Goal: Information Seeking & Learning: Learn about a topic

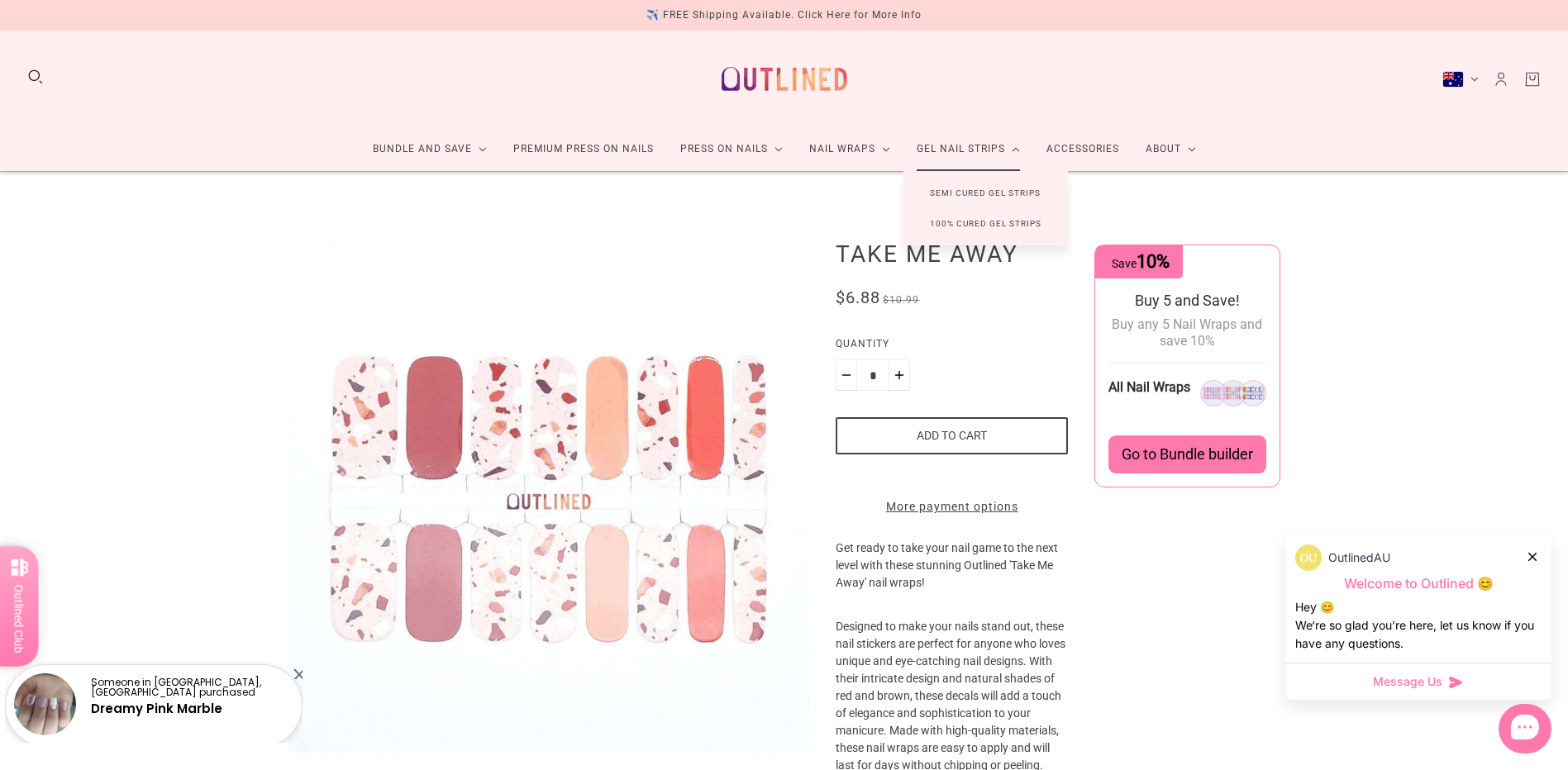
click at [967, 193] on link "Semi Cured Gel Strips" at bounding box center [984, 193] width 163 height 31
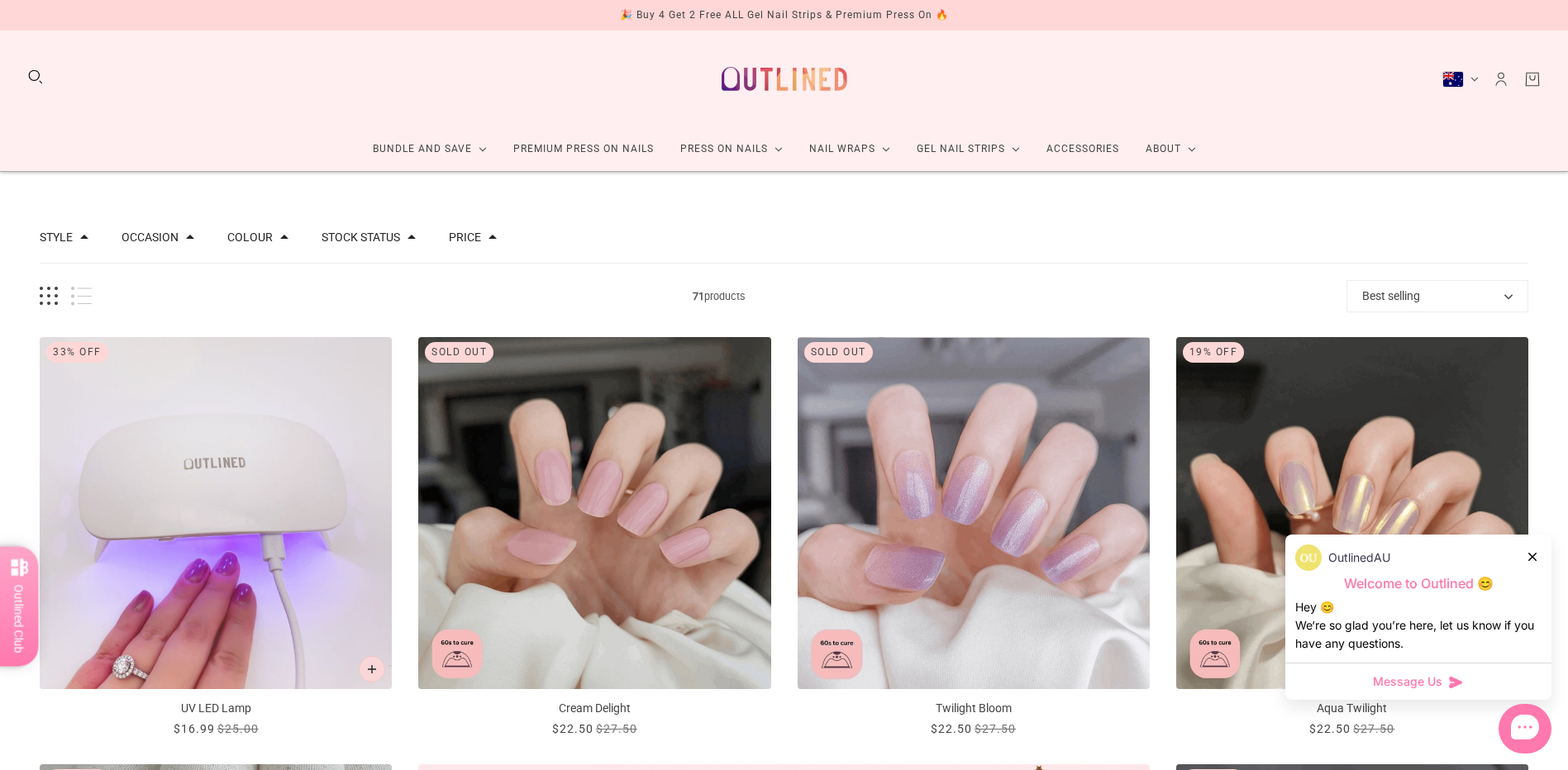
click at [1527, 555] on div "OutlinedAU" at bounding box center [1418, 558] width 246 height 27
click at [1534, 556] on icon at bounding box center [1532, 556] width 9 height 9
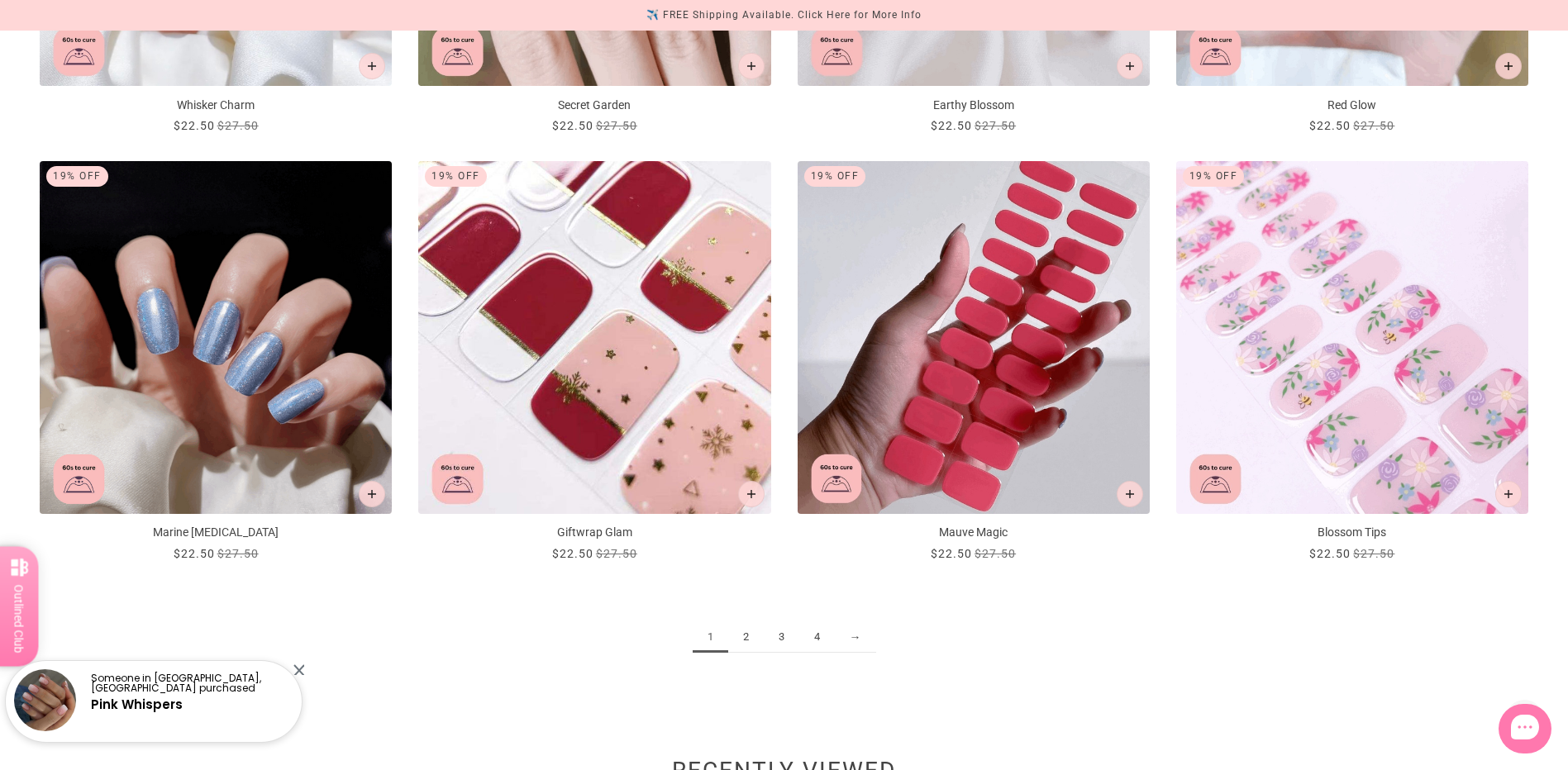
scroll to position [2313, 0]
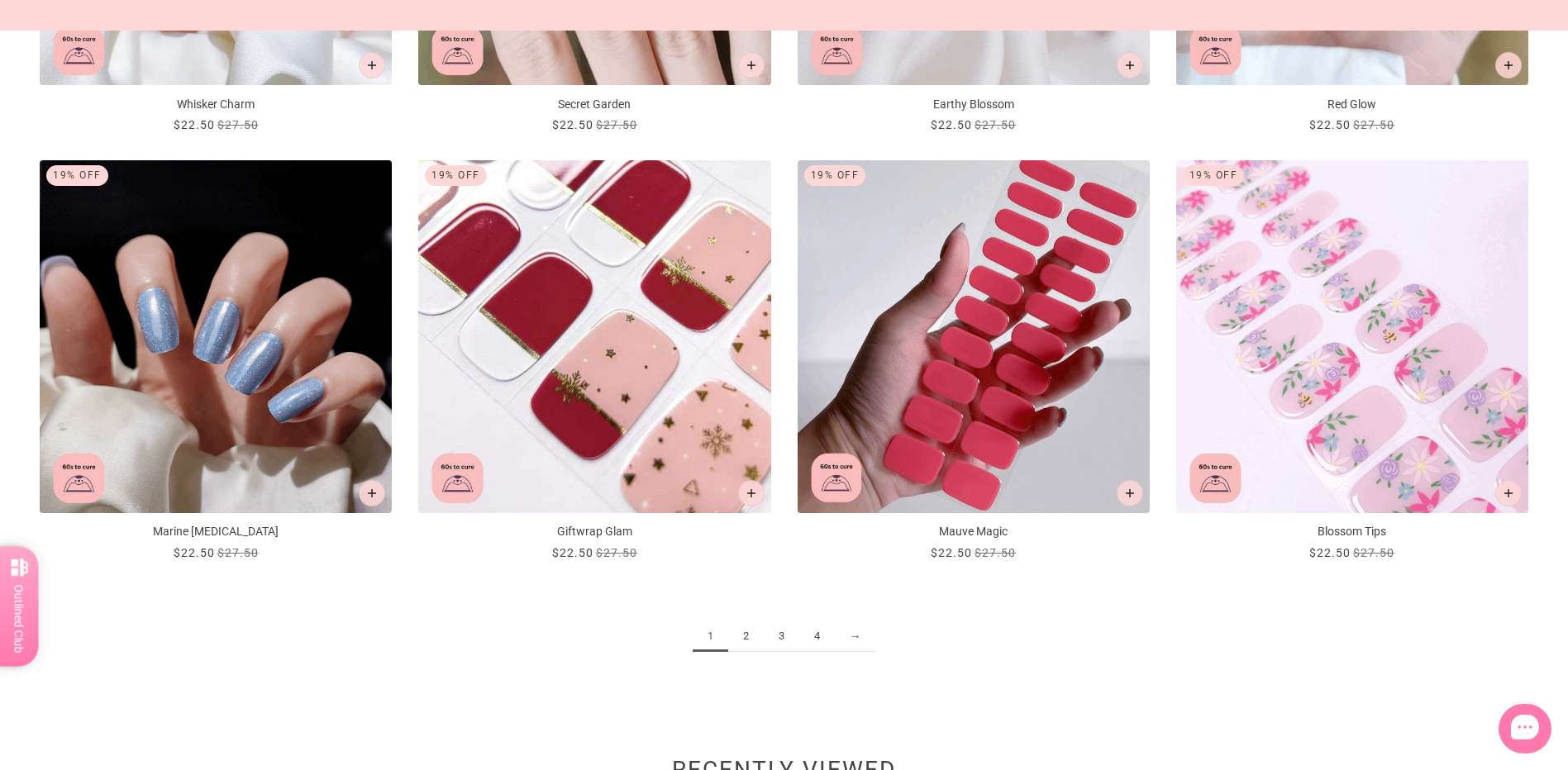
click at [749, 641] on link "2" at bounding box center [745, 636] width 35 height 31
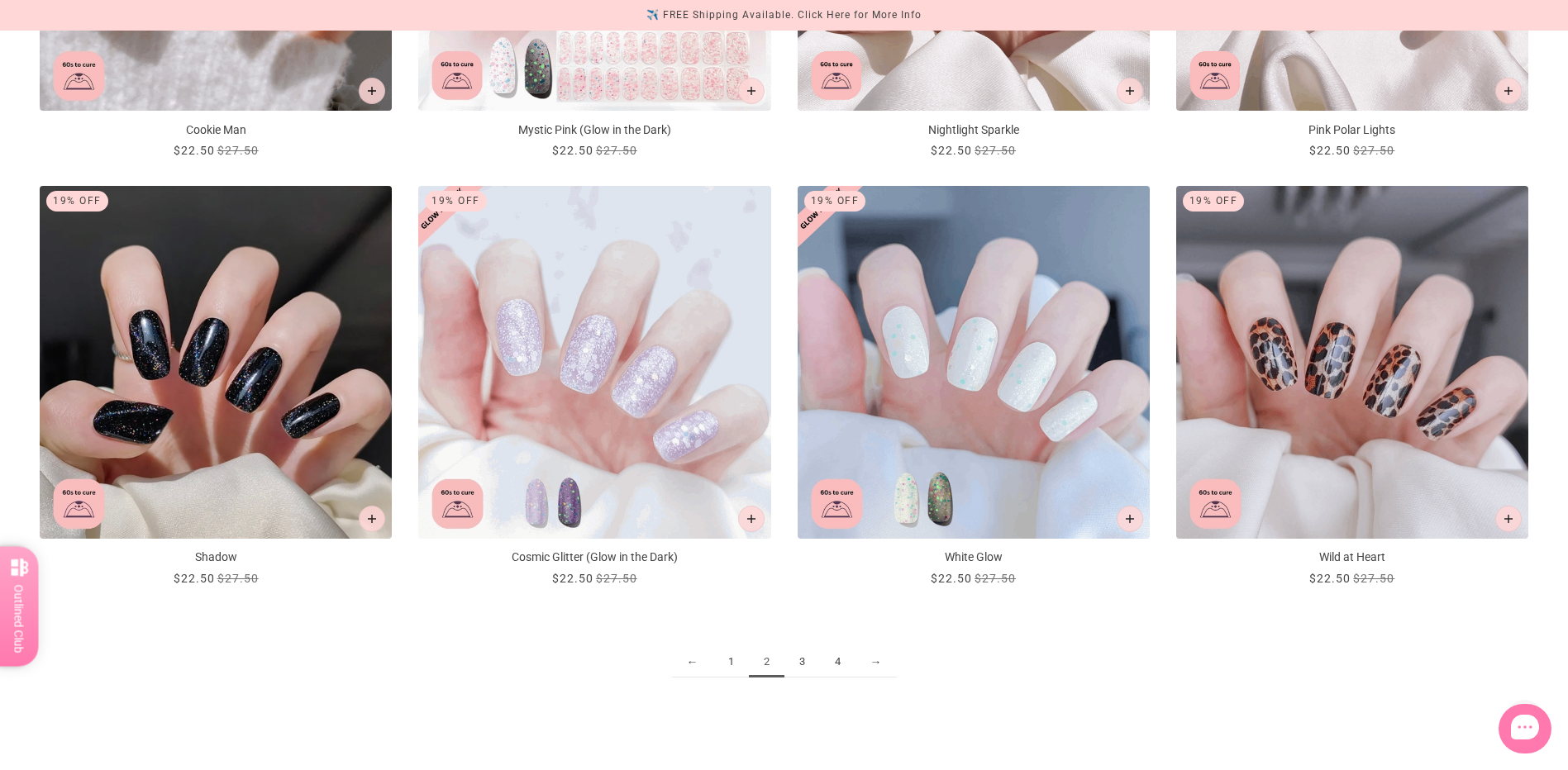
scroll to position [2313, 0]
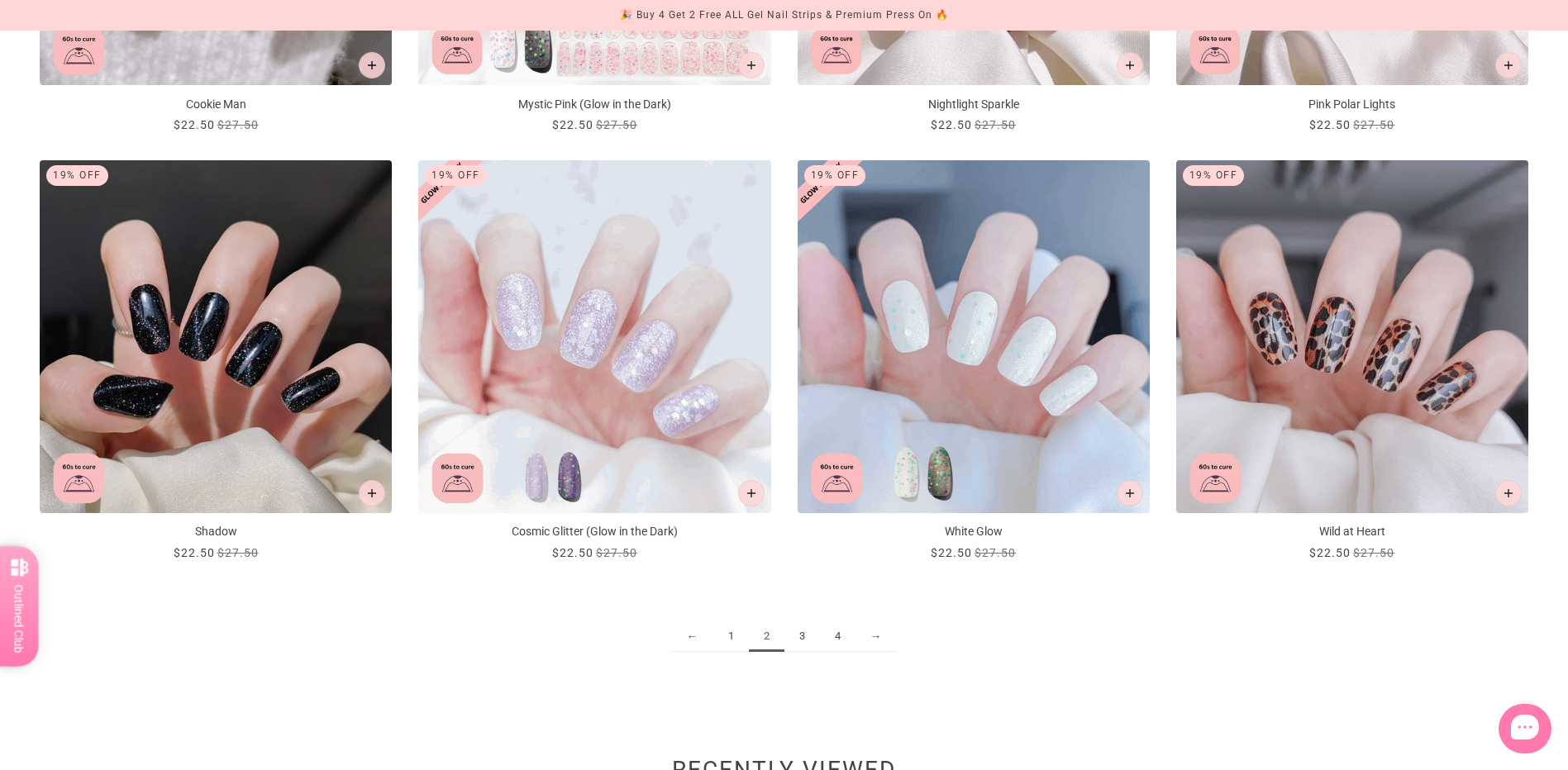
click at [800, 632] on link "3" at bounding box center [802, 636] width 35 height 31
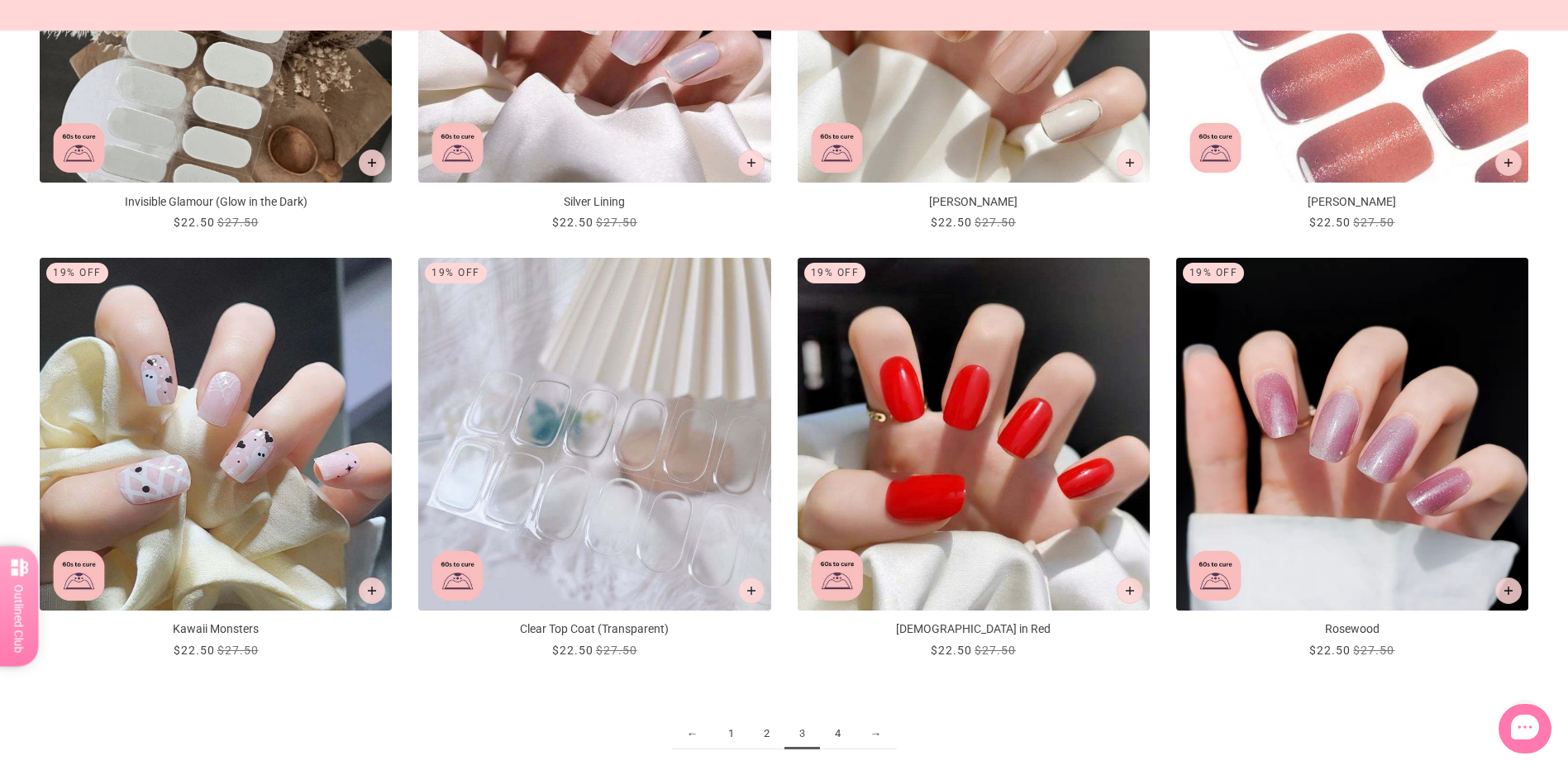
scroll to position [2231, 0]
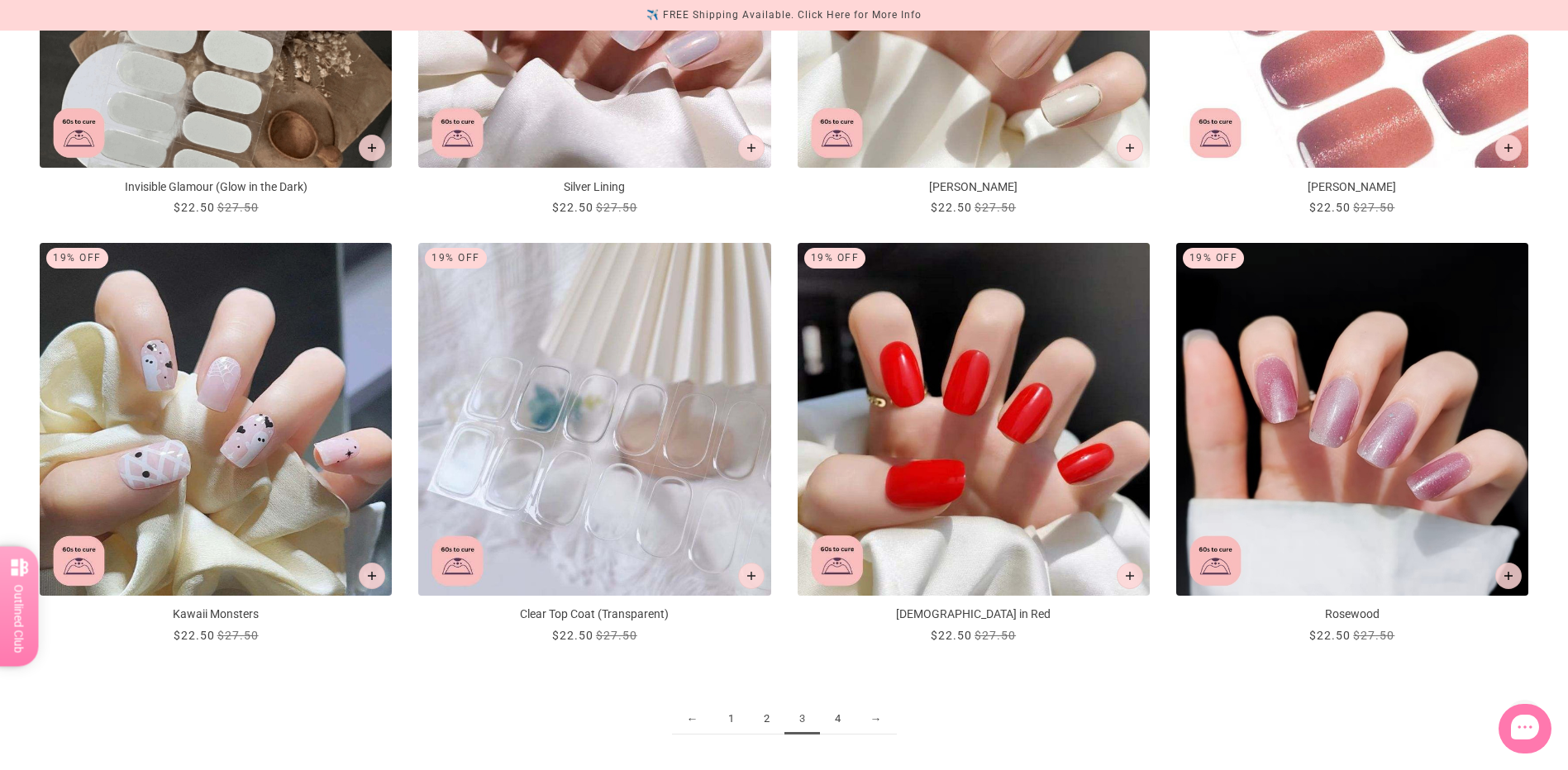
click at [840, 720] on link "4" at bounding box center [837, 719] width 35 height 31
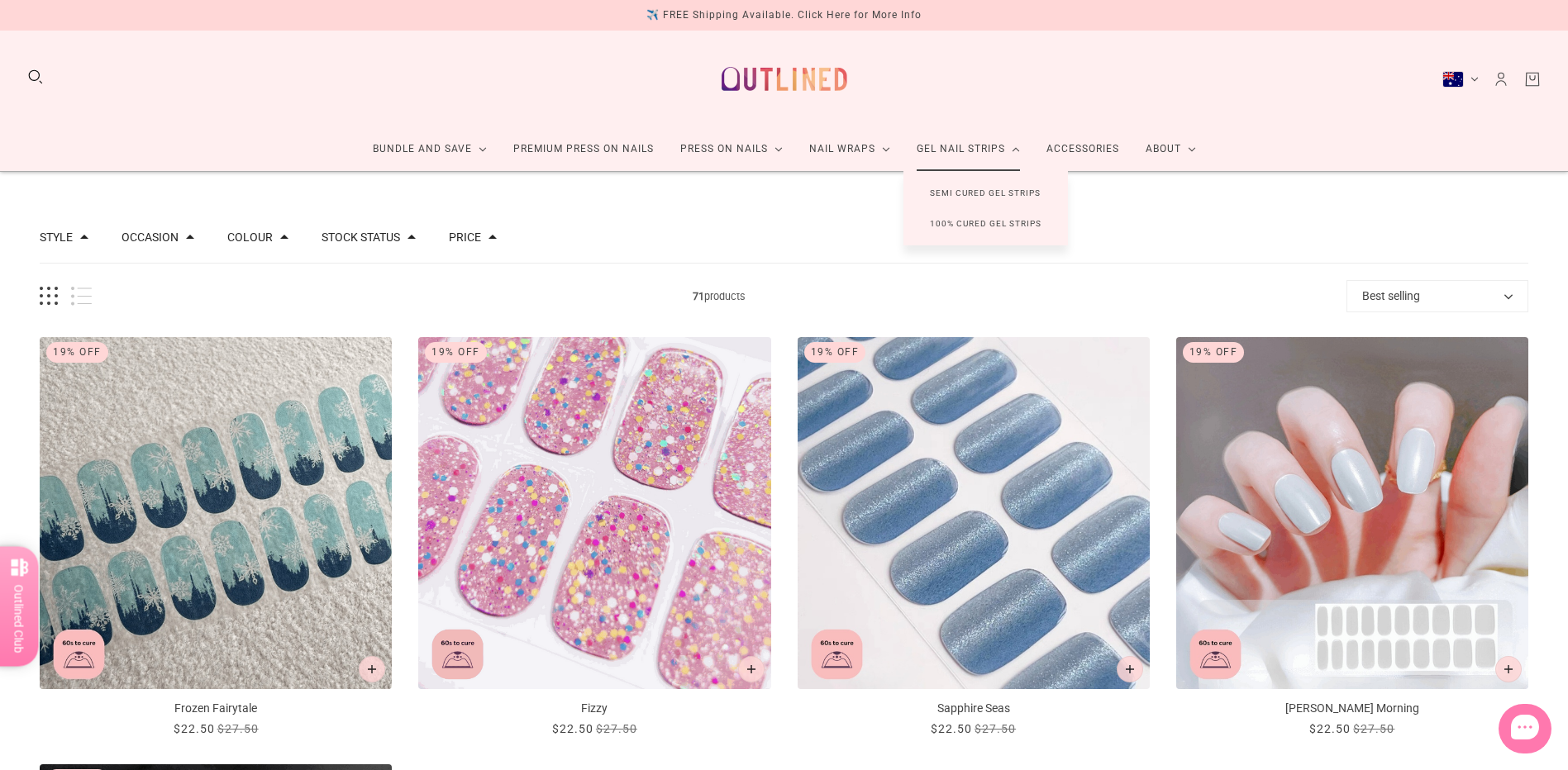
click at [984, 225] on link "100% Cured Gel Strips" at bounding box center [985, 223] width 164 height 31
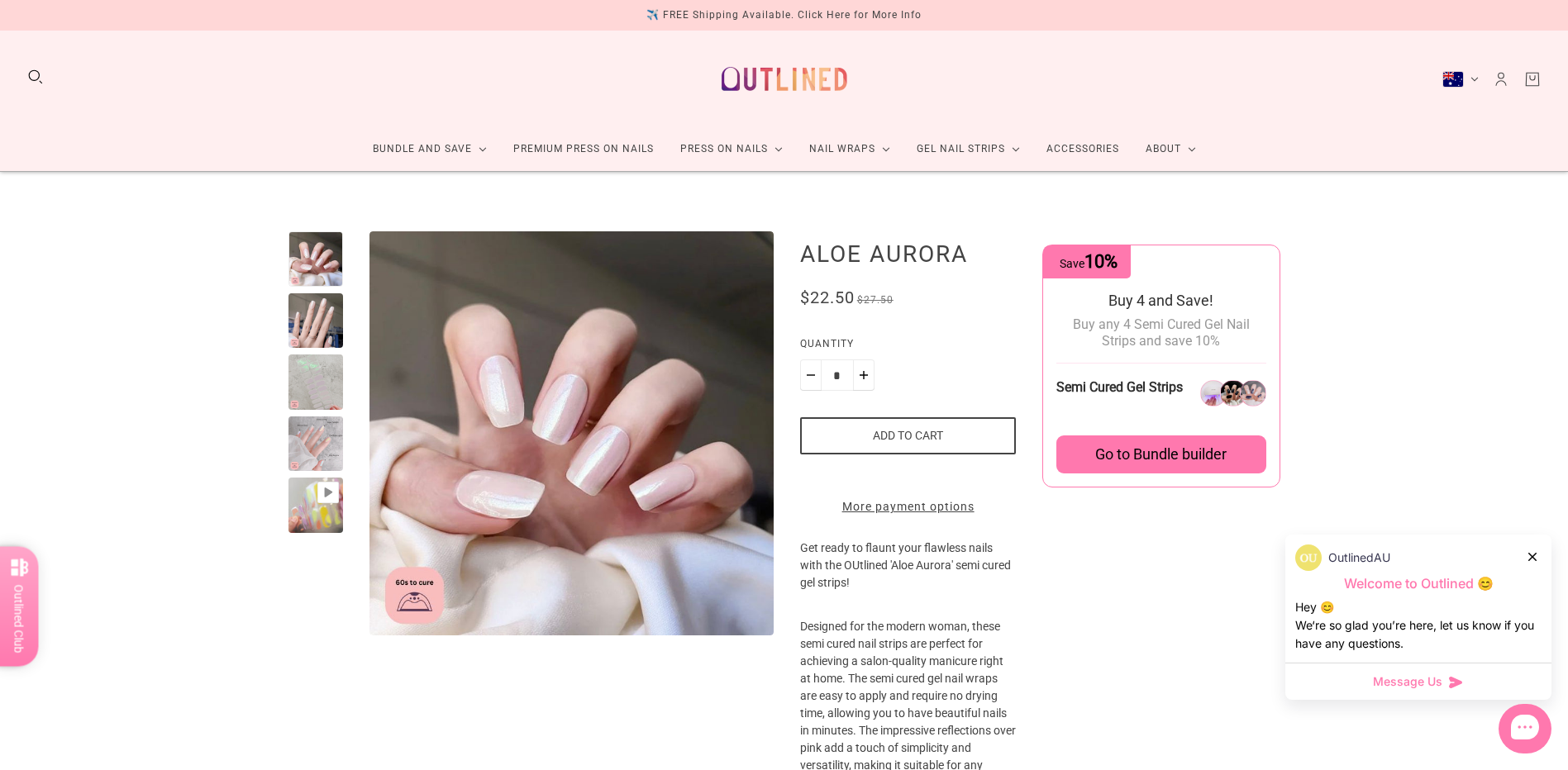
click at [323, 318] on div at bounding box center [316, 321] width 55 height 55
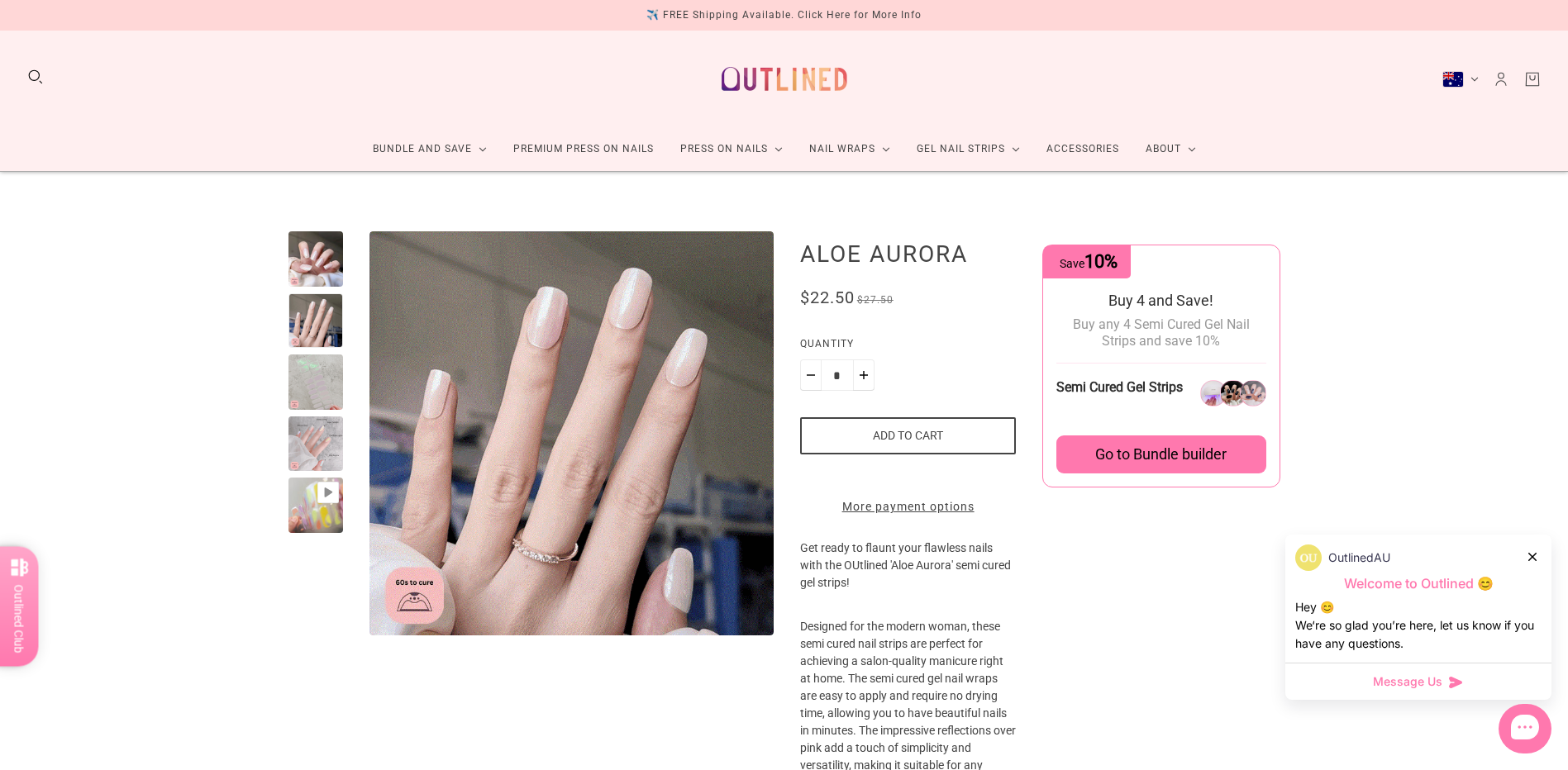
click at [308, 372] on div at bounding box center [316, 382] width 55 height 55
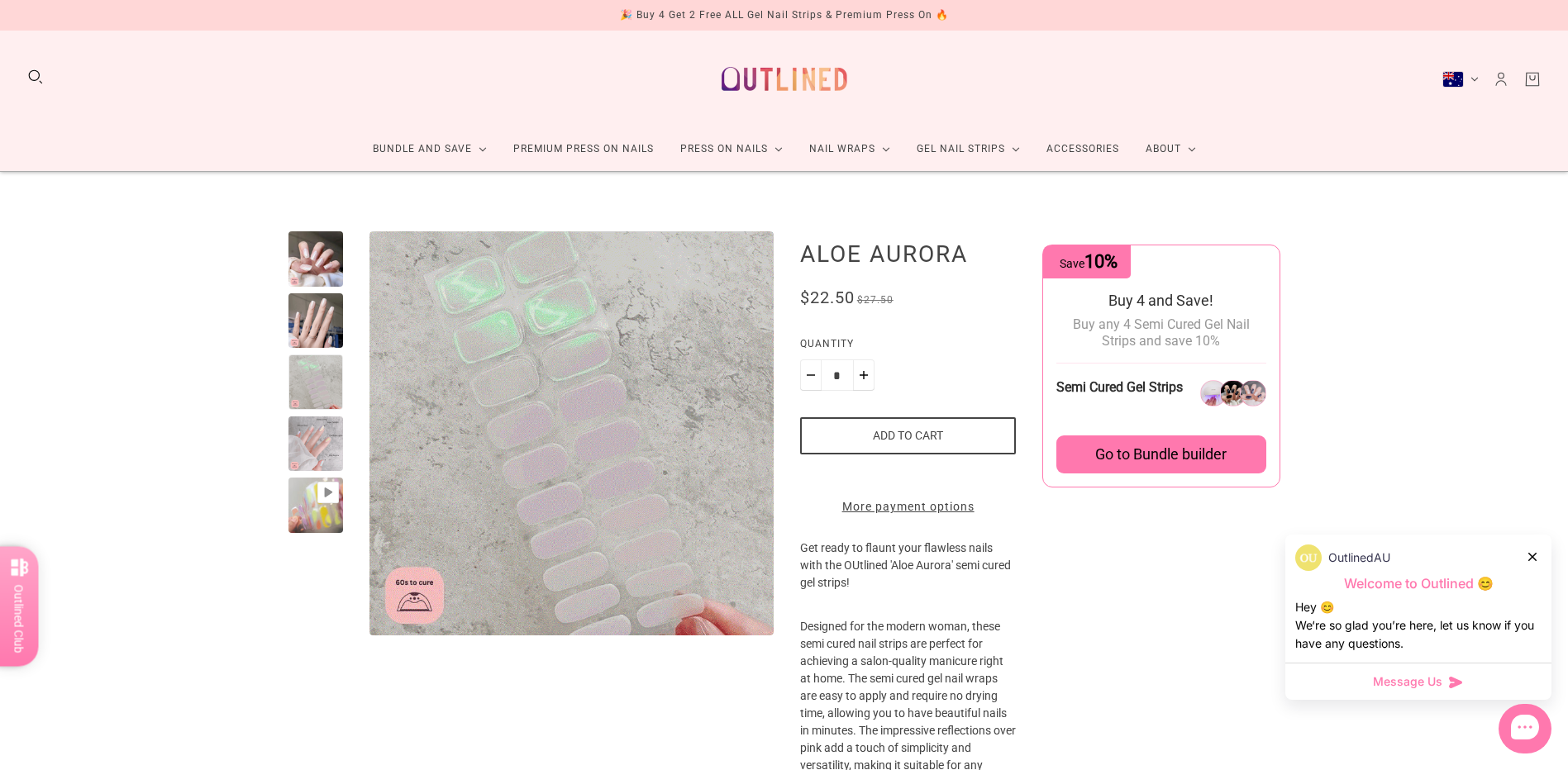
click at [321, 281] on div at bounding box center [316, 259] width 55 height 55
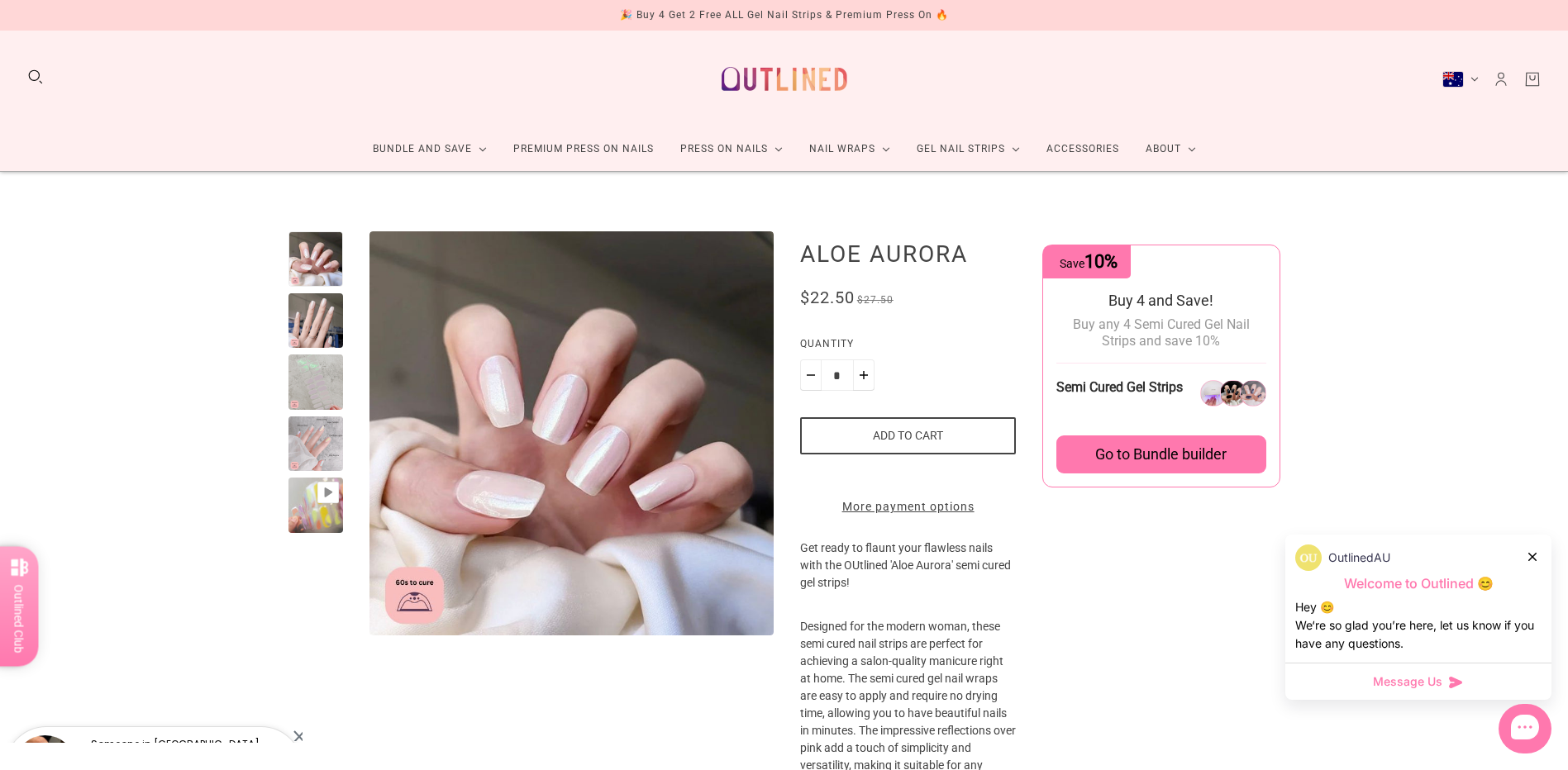
click at [318, 304] on div at bounding box center [316, 321] width 55 height 55
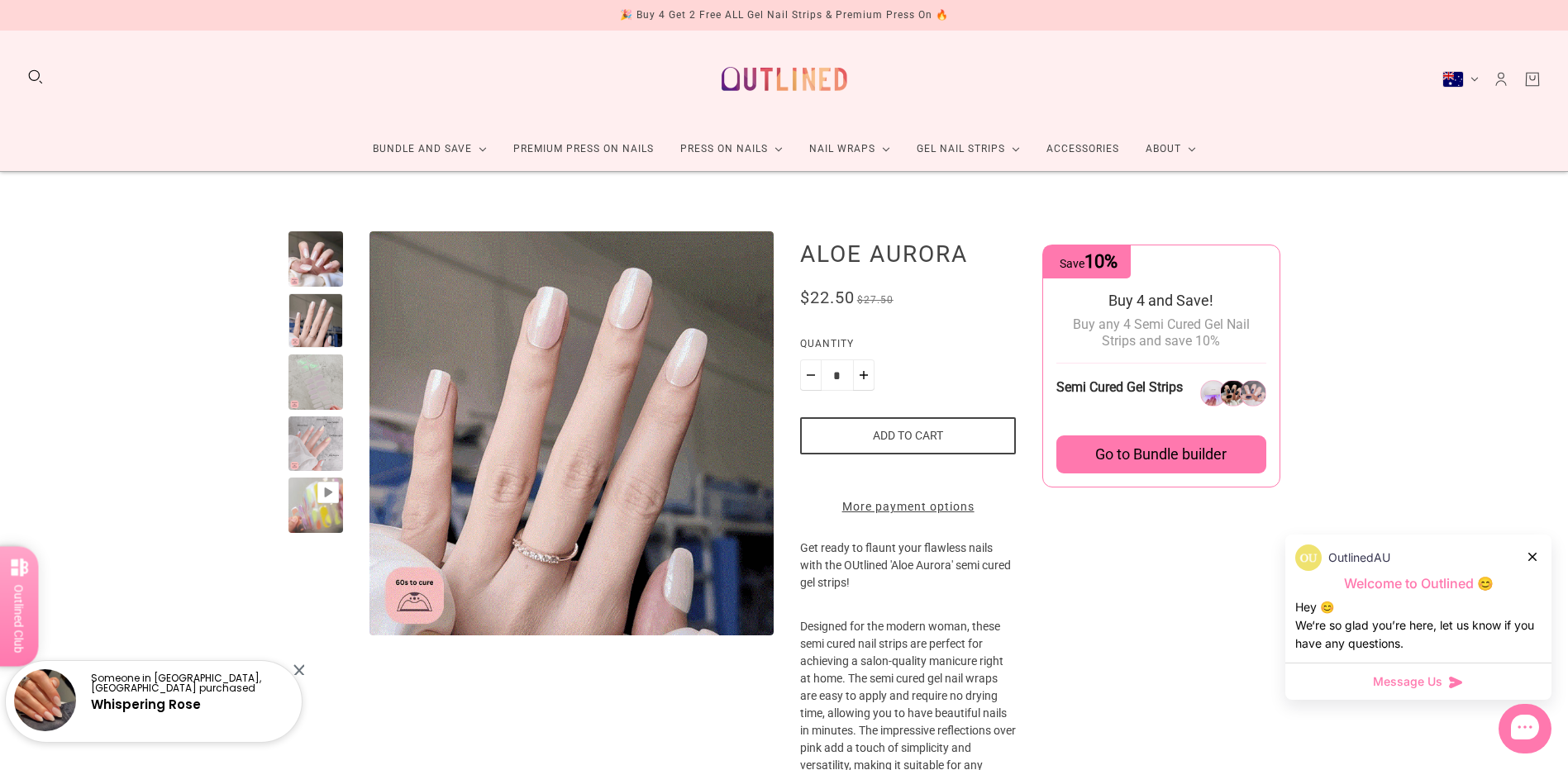
click at [305, 390] on div at bounding box center [316, 382] width 55 height 55
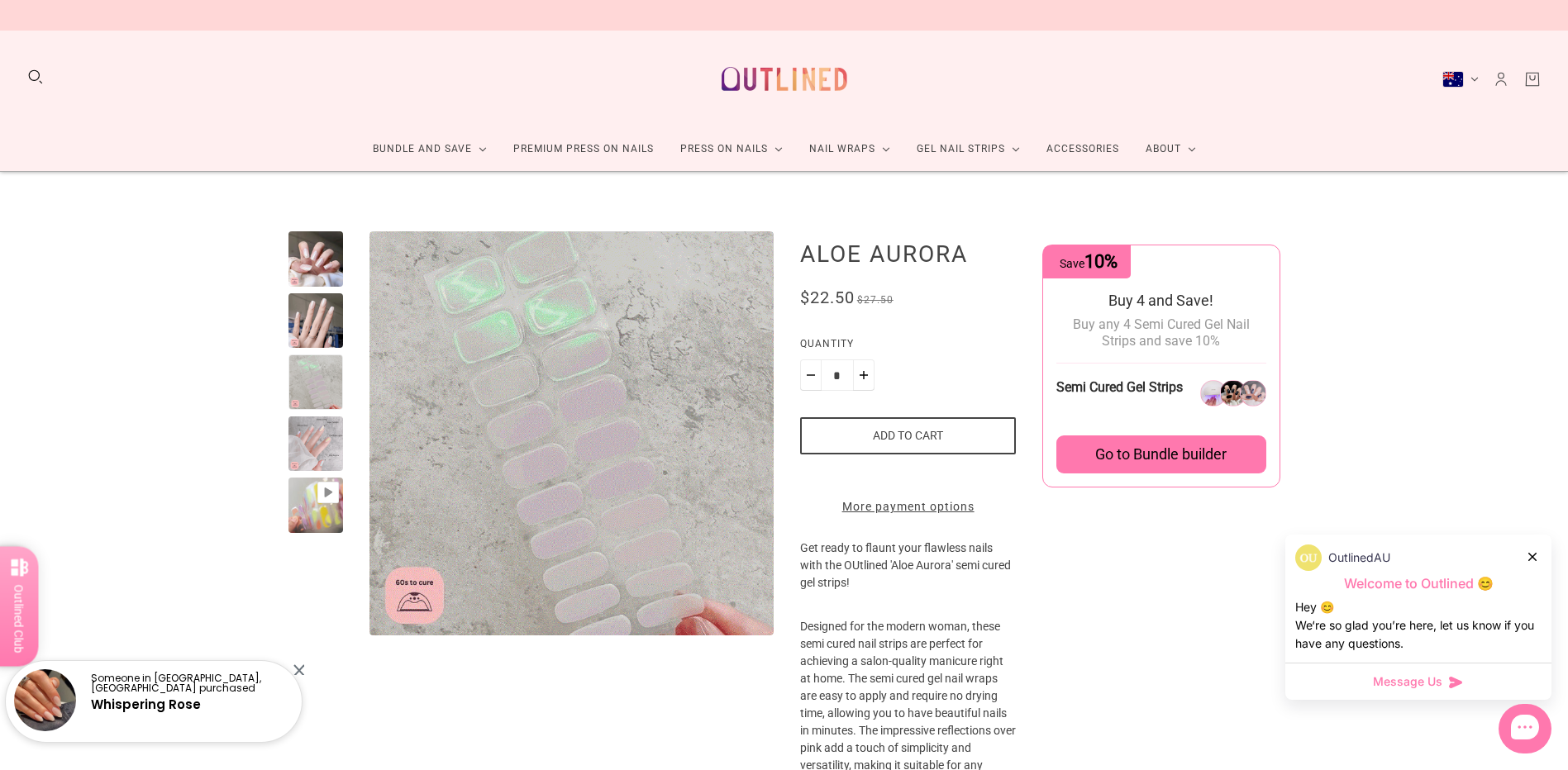
click at [311, 433] on div at bounding box center [316, 444] width 55 height 55
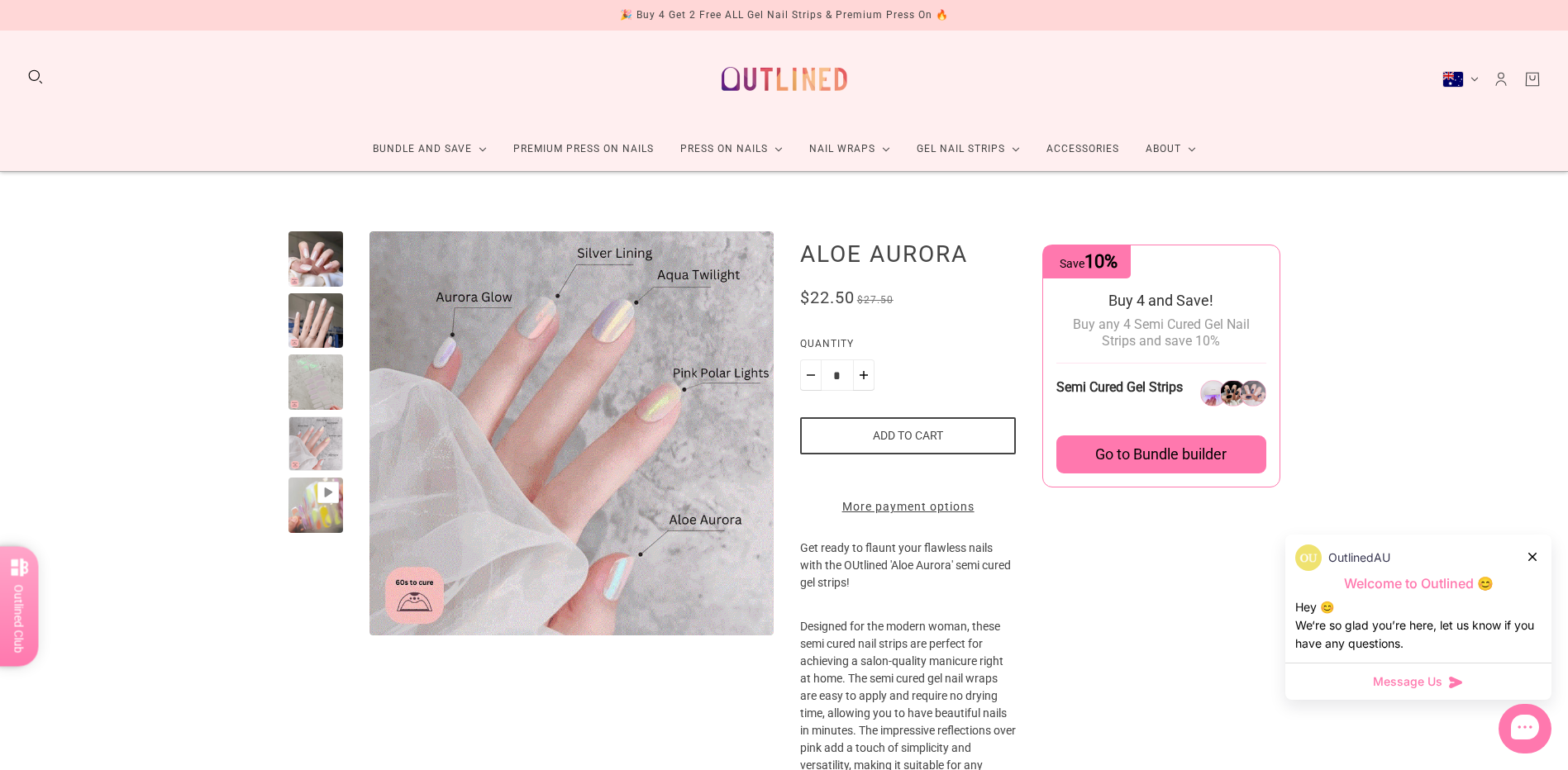
click at [314, 525] on div at bounding box center [316, 505] width 55 height 55
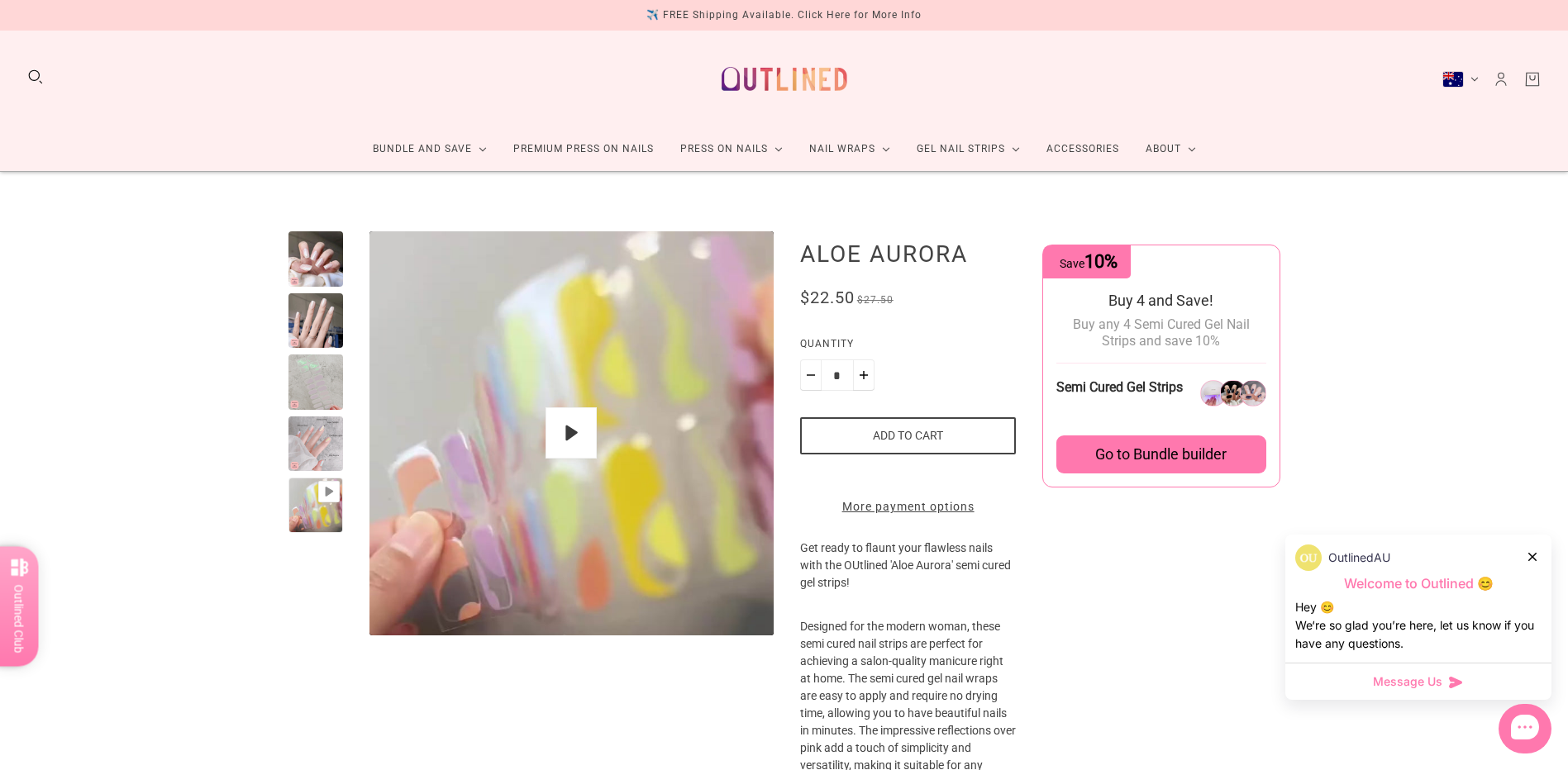
click at [305, 319] on div at bounding box center [316, 321] width 55 height 55
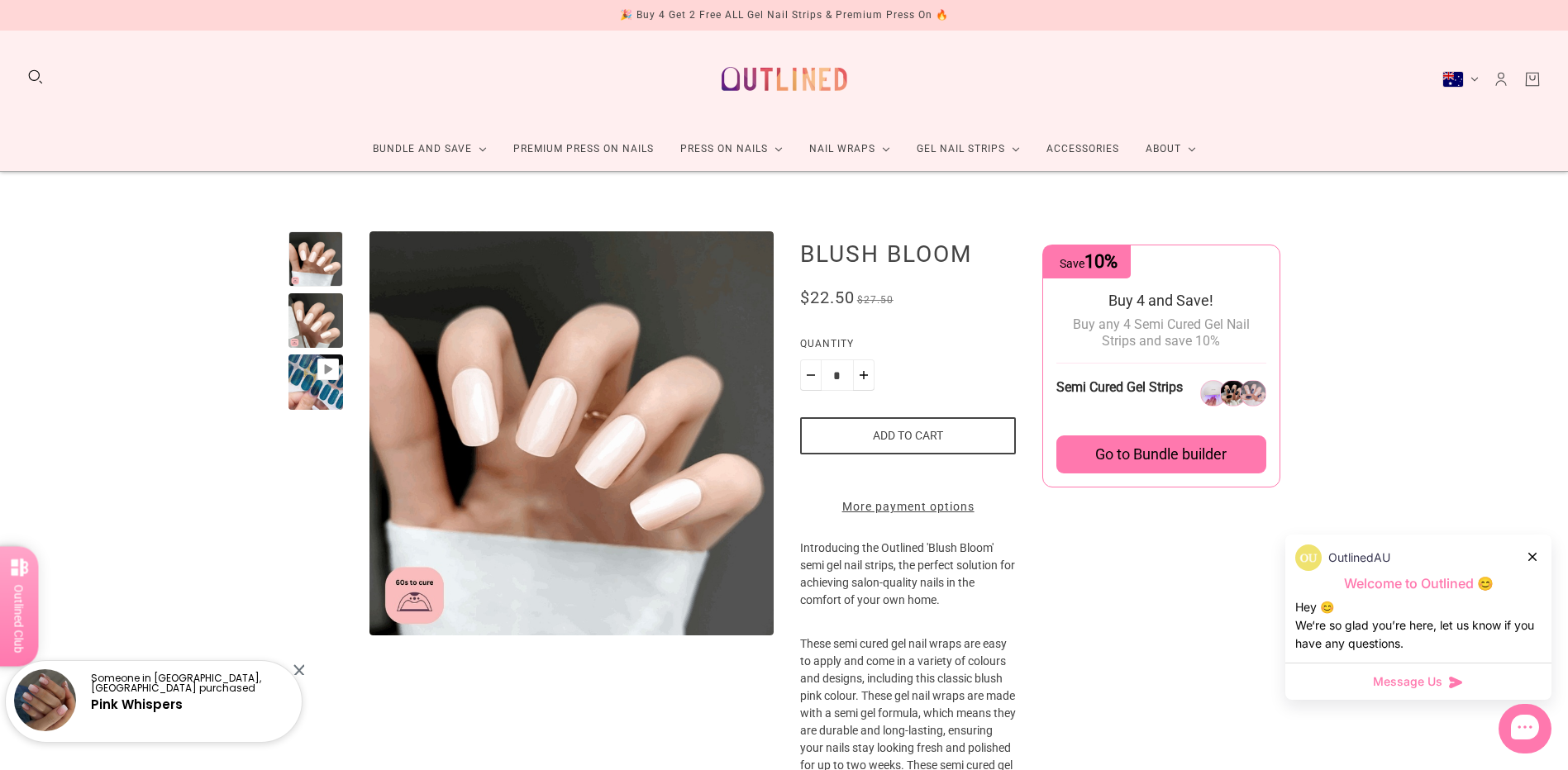
click at [311, 294] on div at bounding box center [316, 321] width 55 height 55
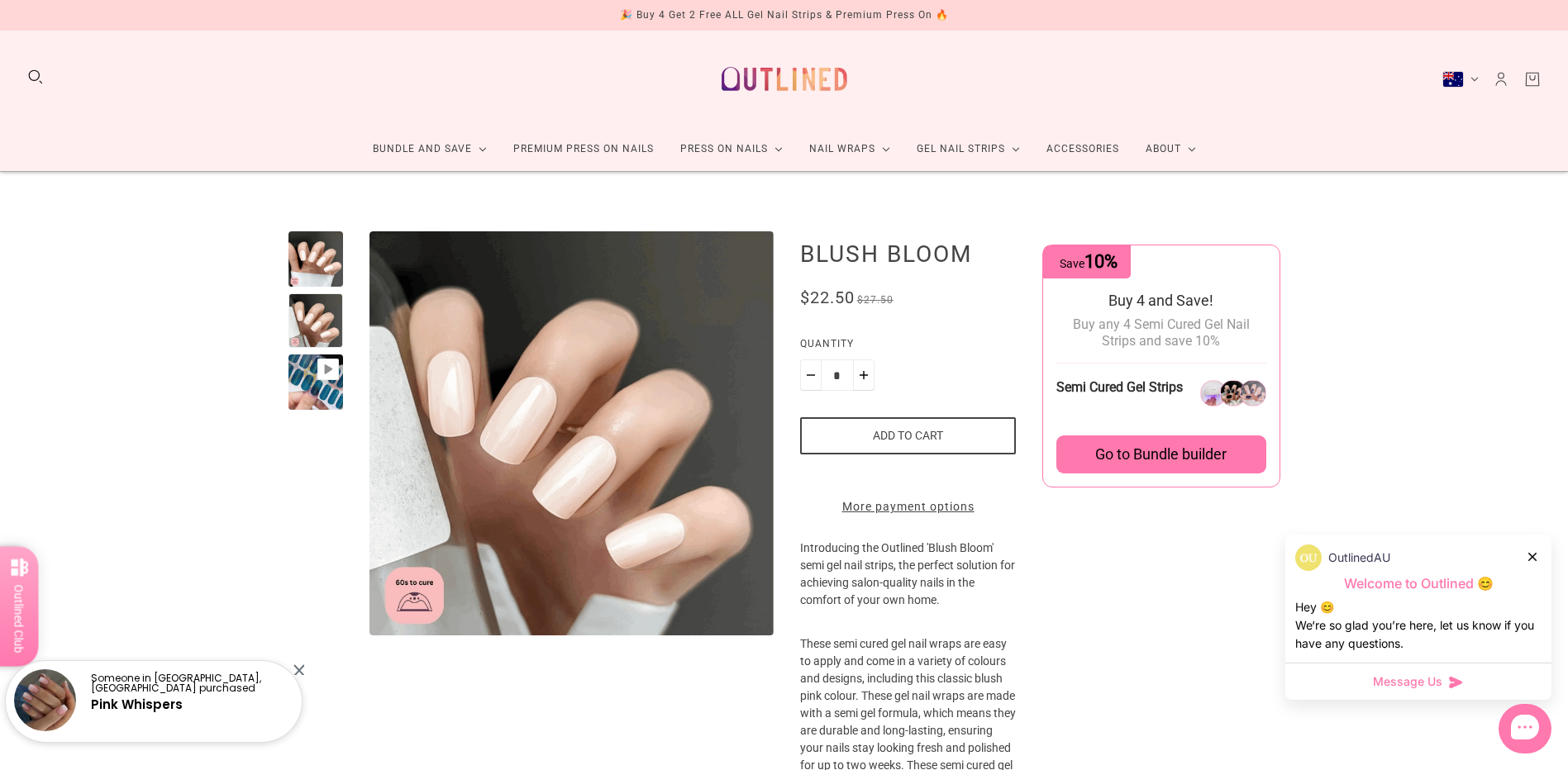
click at [302, 378] on div at bounding box center [316, 382] width 55 height 55
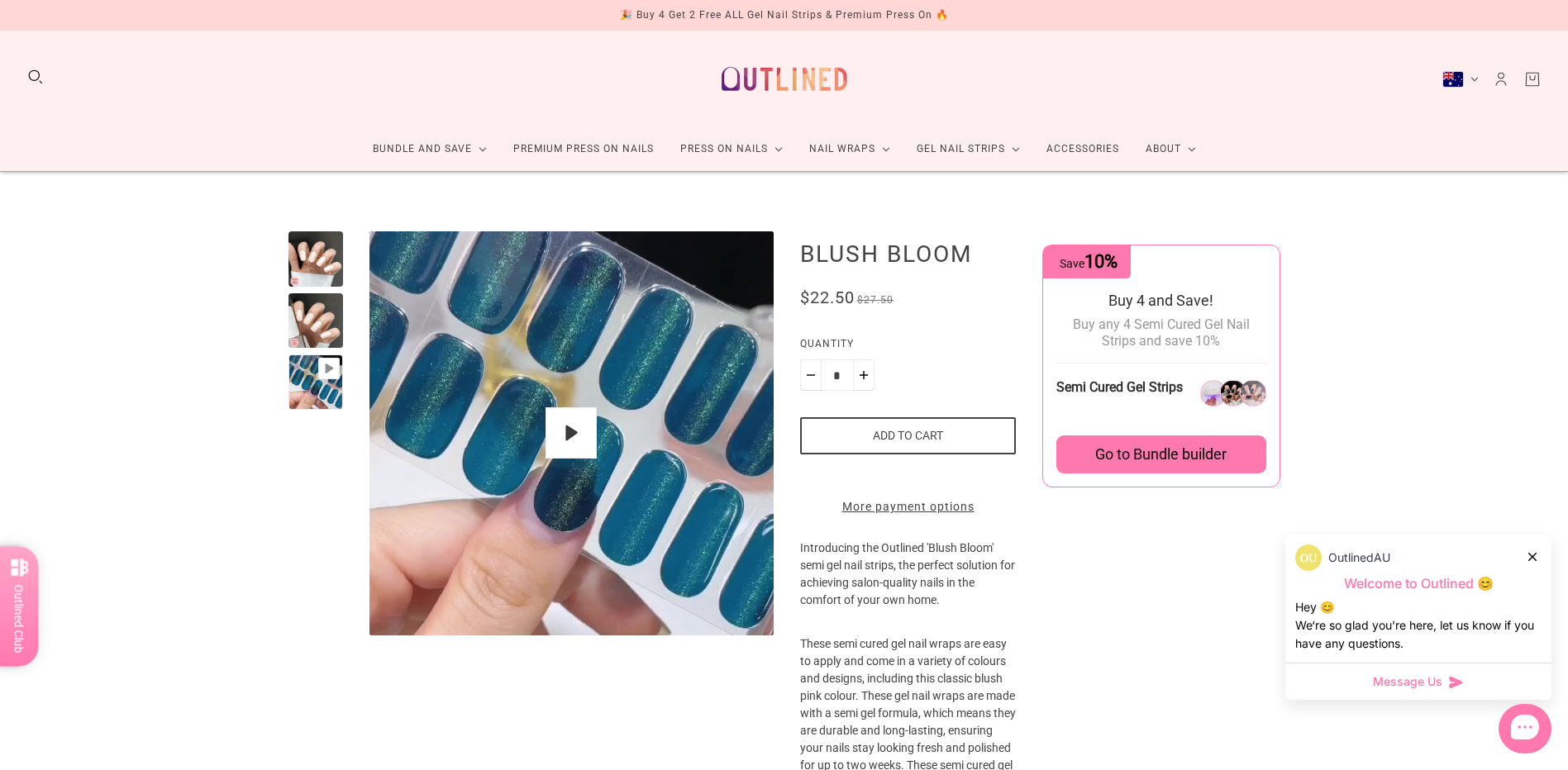
click at [318, 259] on div at bounding box center [316, 259] width 55 height 55
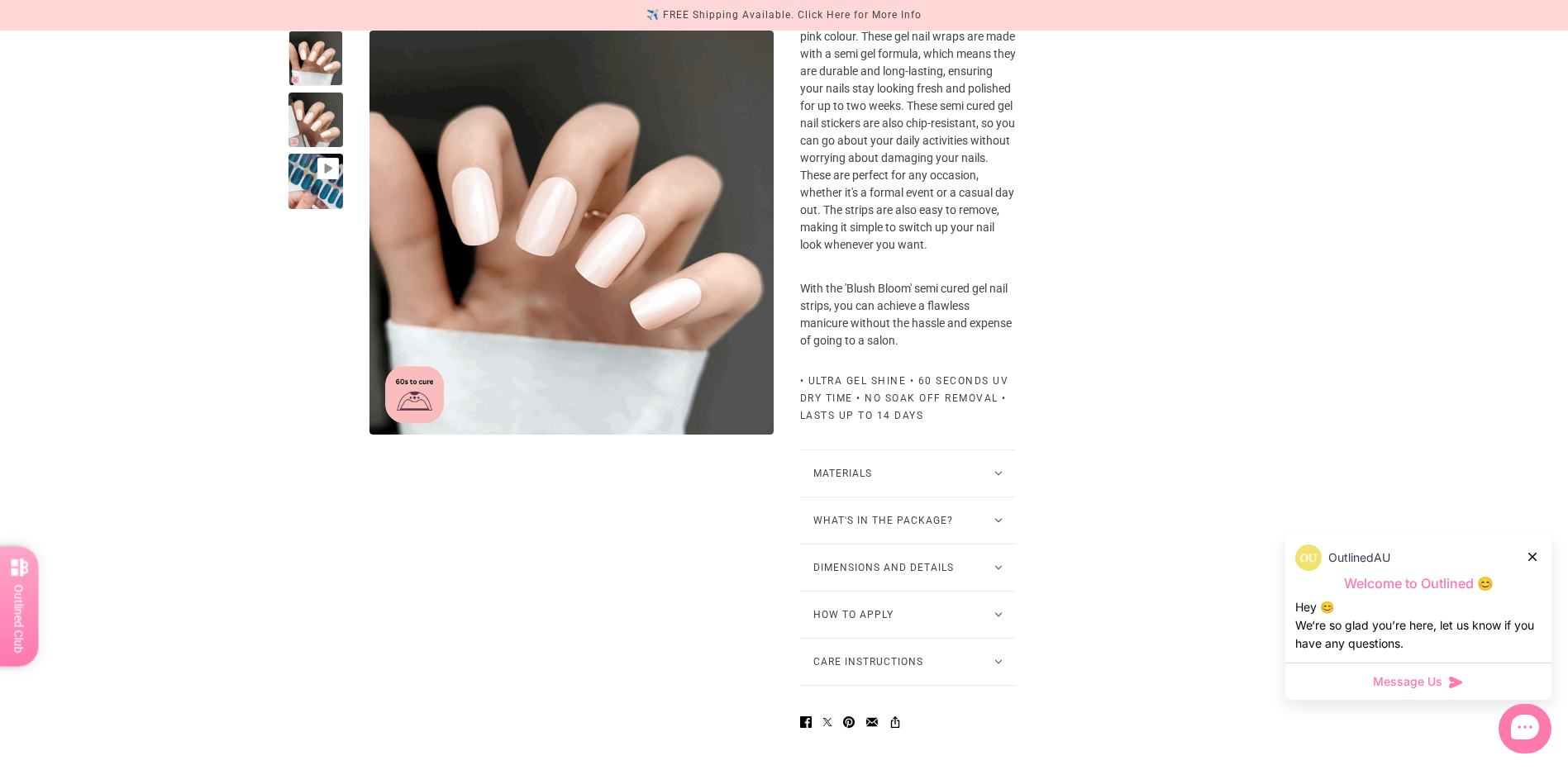
scroll to position [661, 0]
click at [993, 542] on button "What's in the package?" at bounding box center [908, 519] width 217 height 46
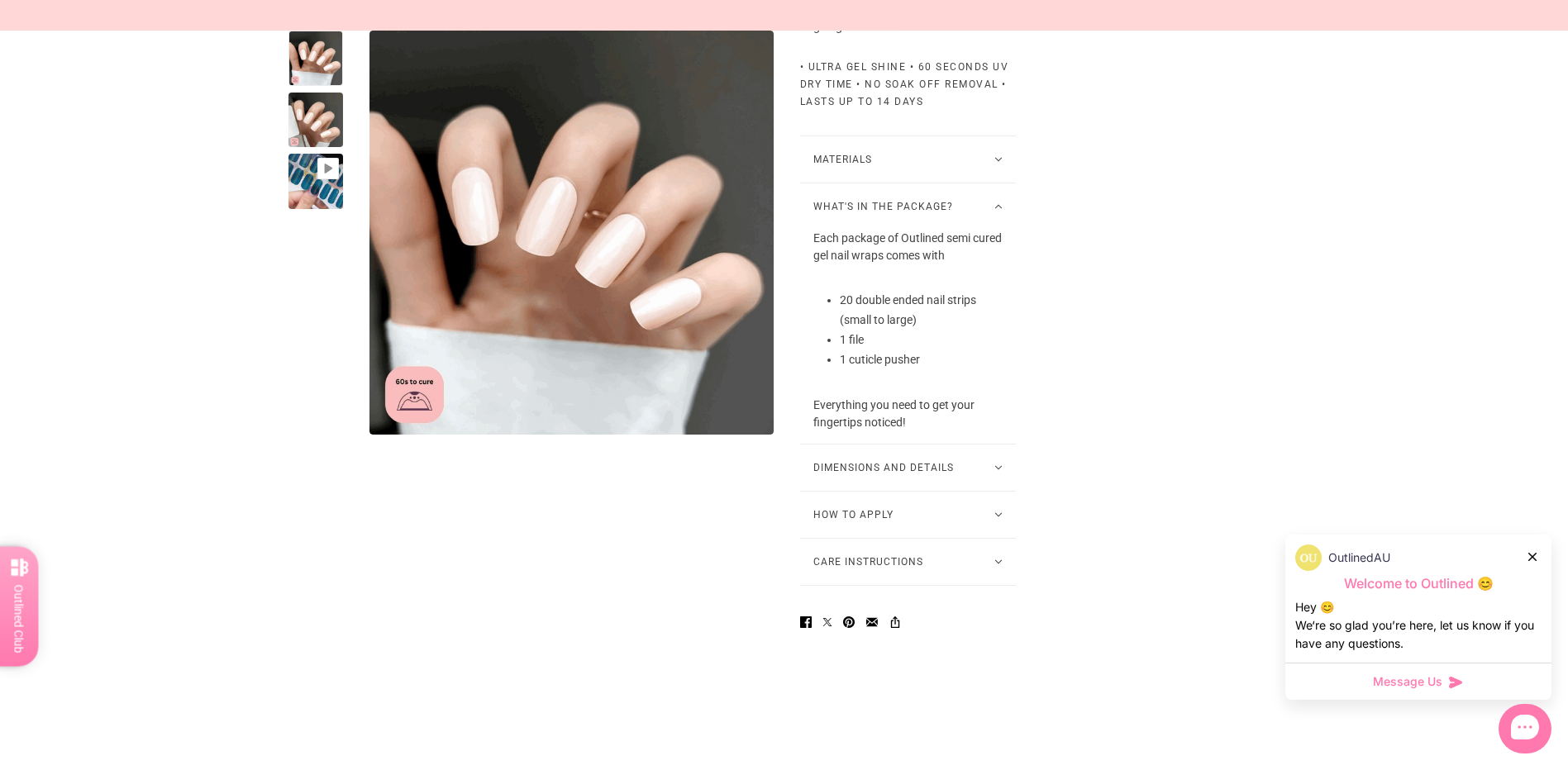
scroll to position [991, 0]
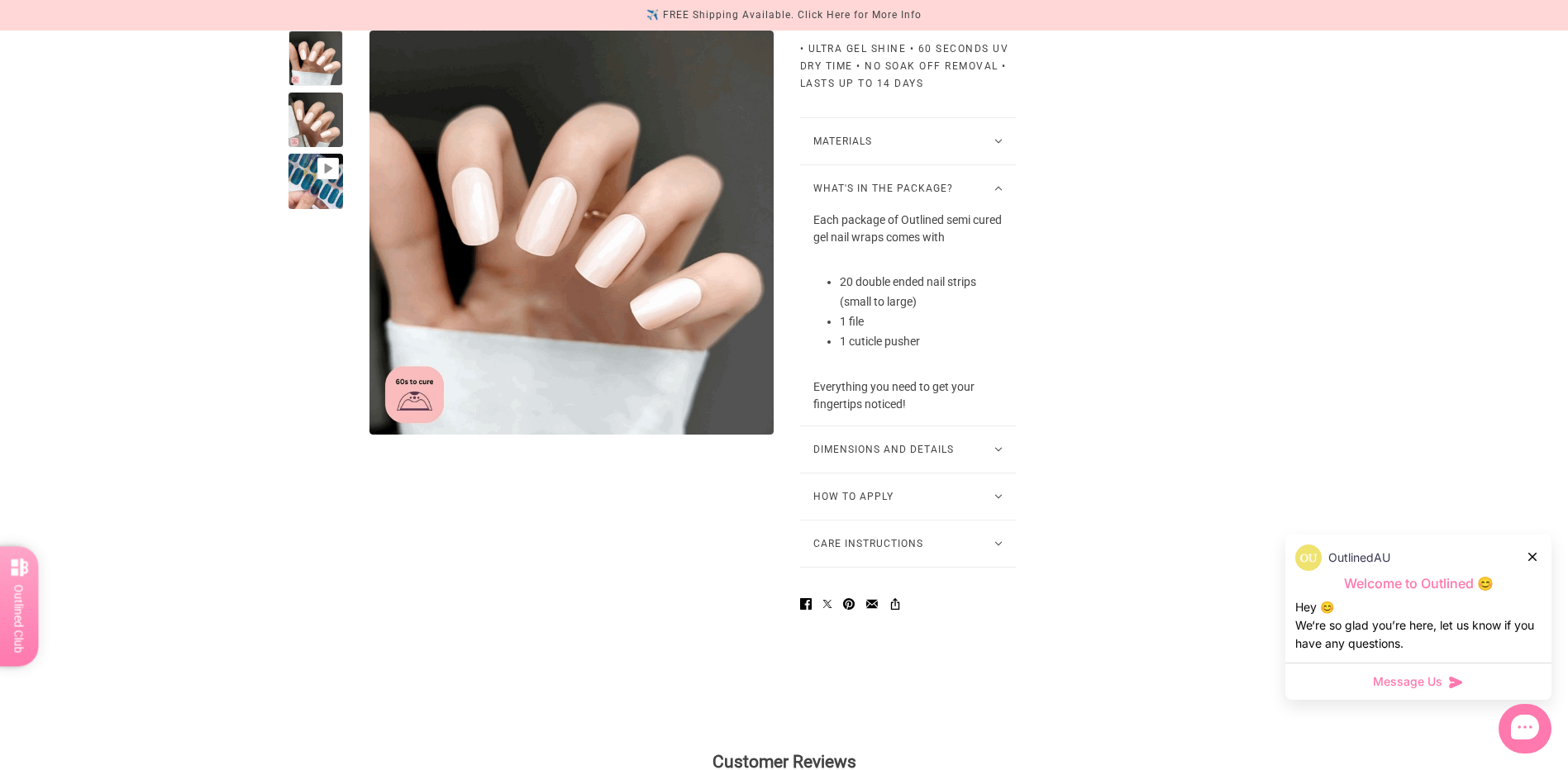
click at [1015, 472] on button "Dimensions and Details" at bounding box center [908, 449] width 217 height 46
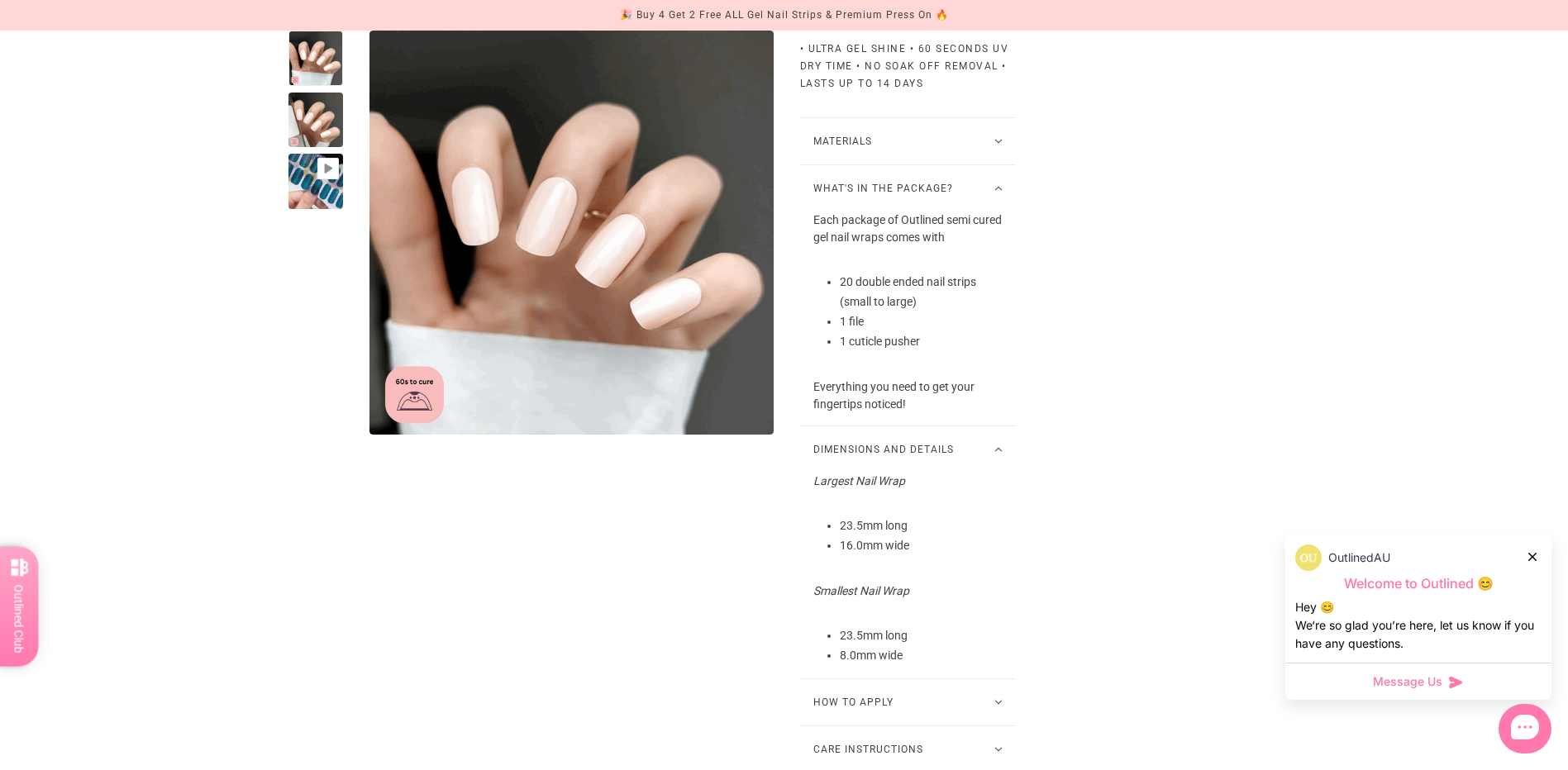
click at [1015, 472] on button "Dimensions and Details" at bounding box center [908, 449] width 217 height 46
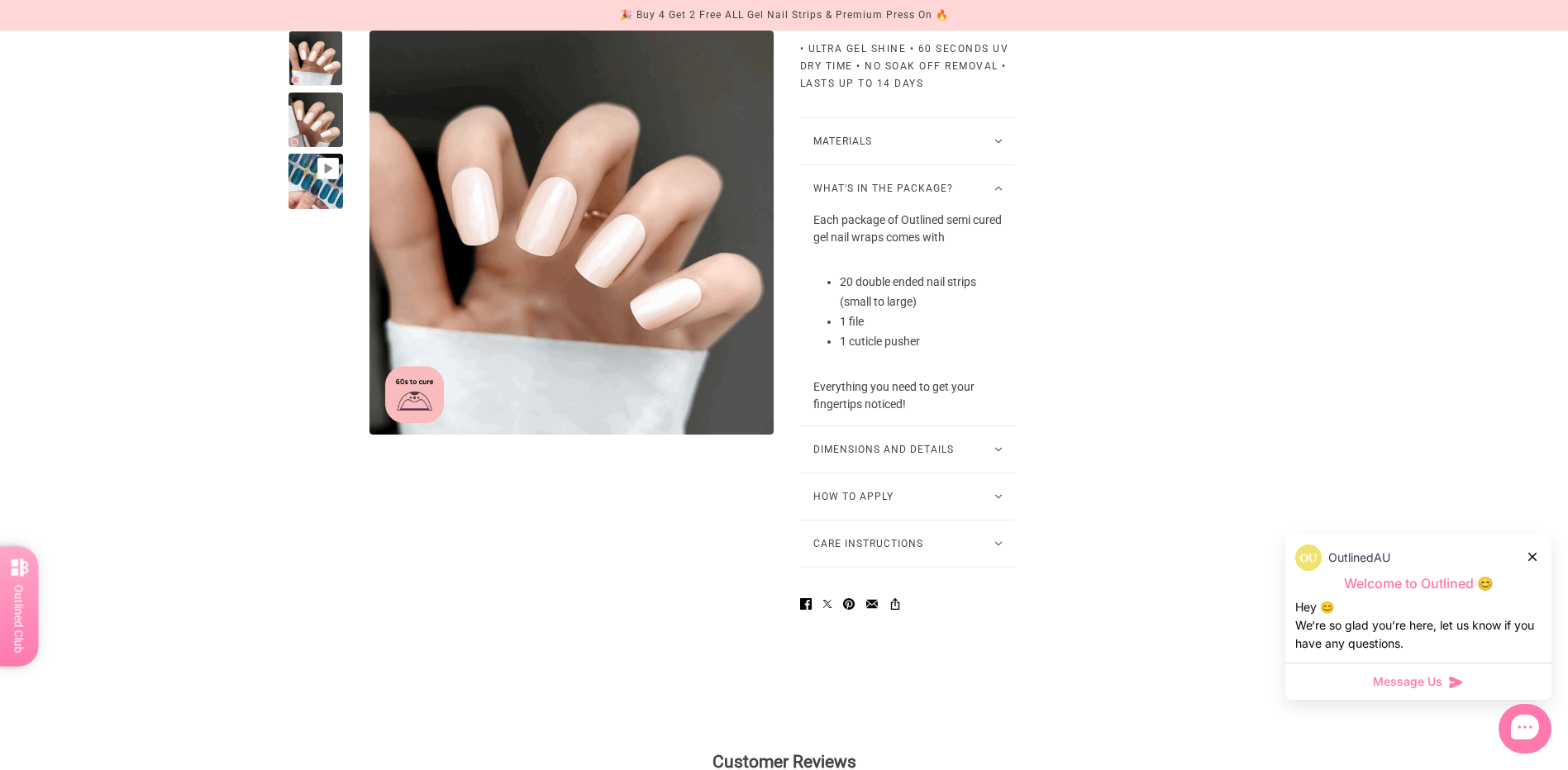
click at [997, 567] on button "Care Instructions" at bounding box center [908, 543] width 217 height 46
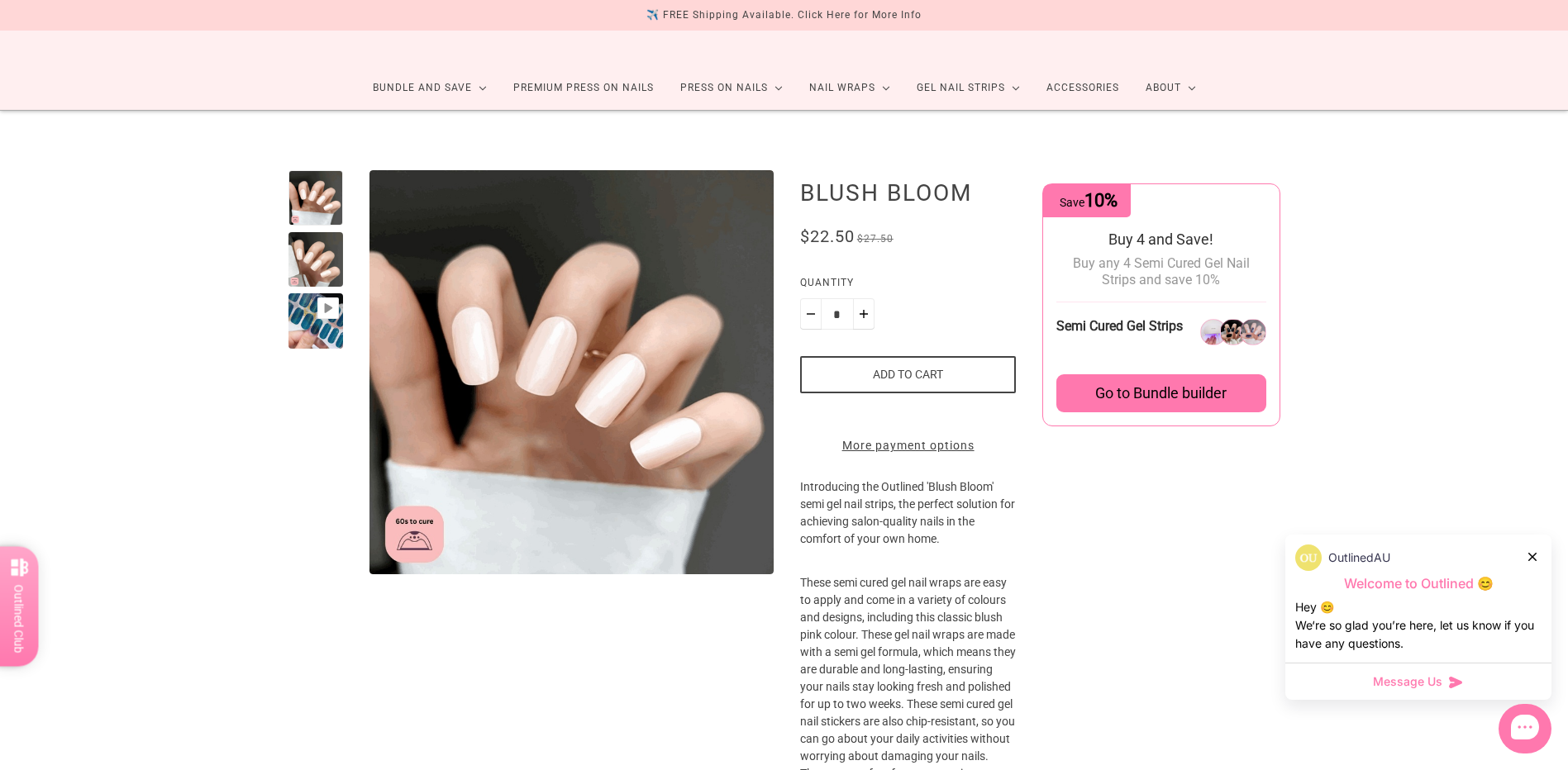
scroll to position [0, 0]
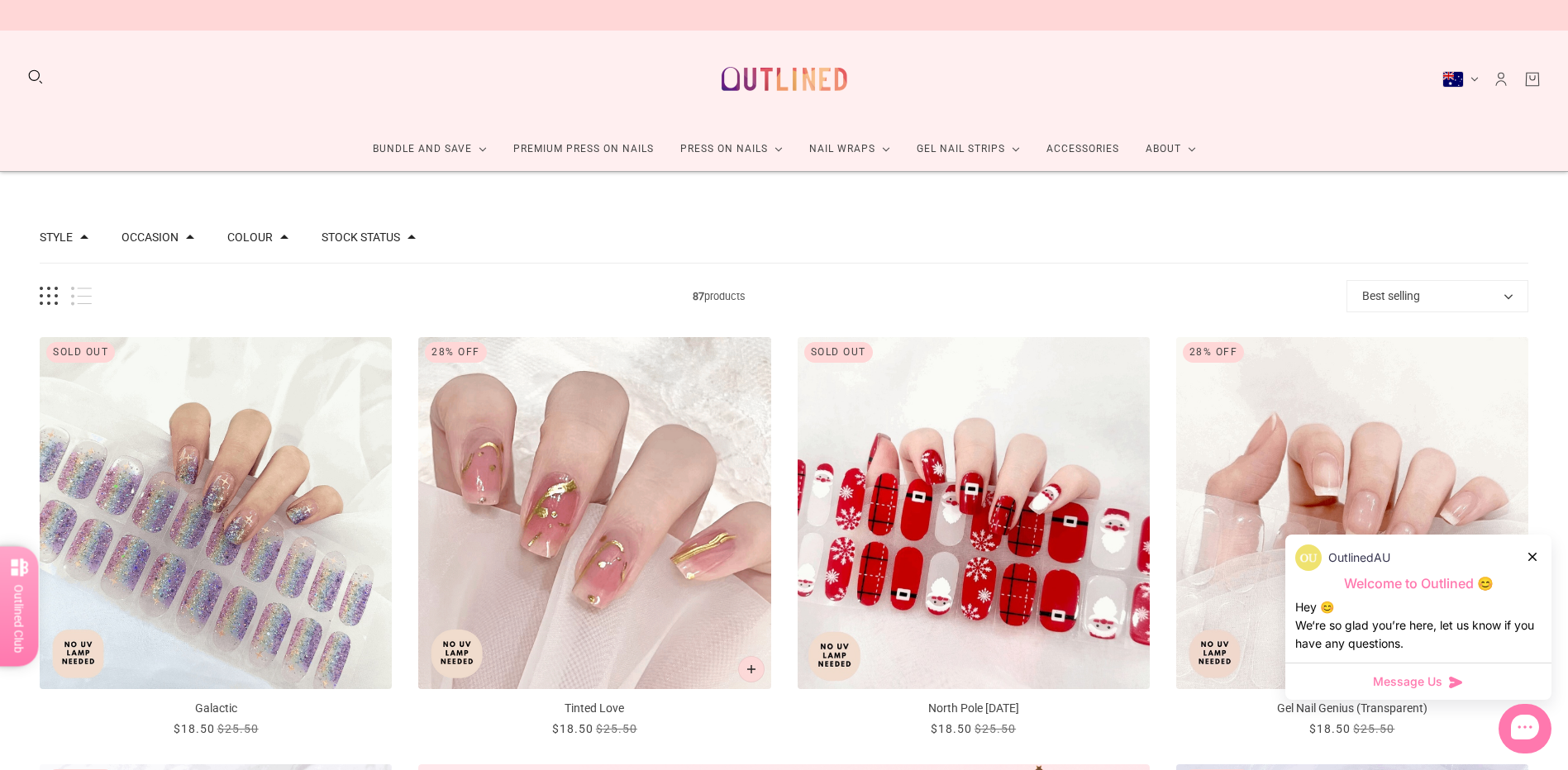
click at [1532, 553] on icon at bounding box center [1532, 556] width 9 height 9
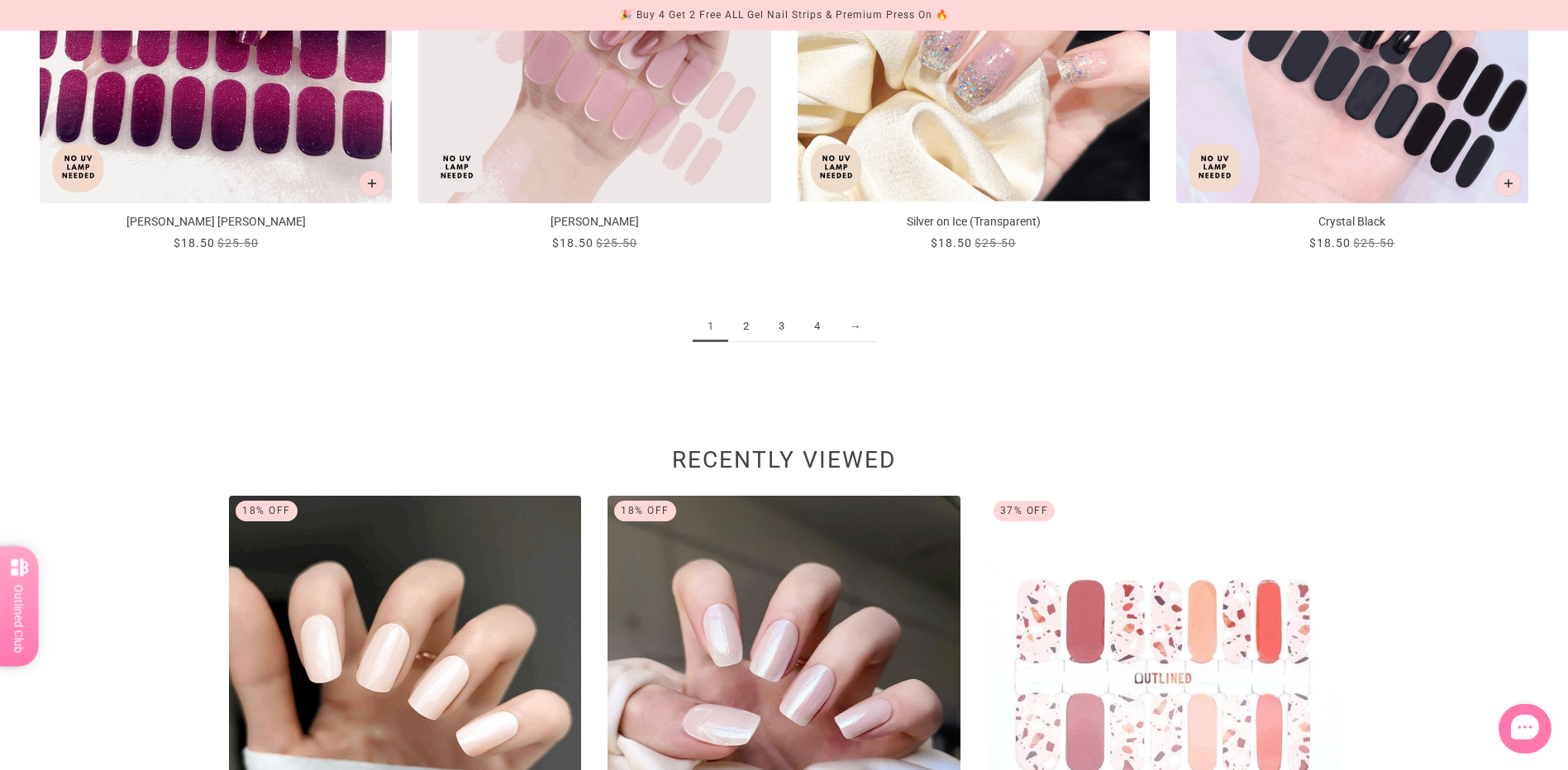
scroll to position [2644, 0]
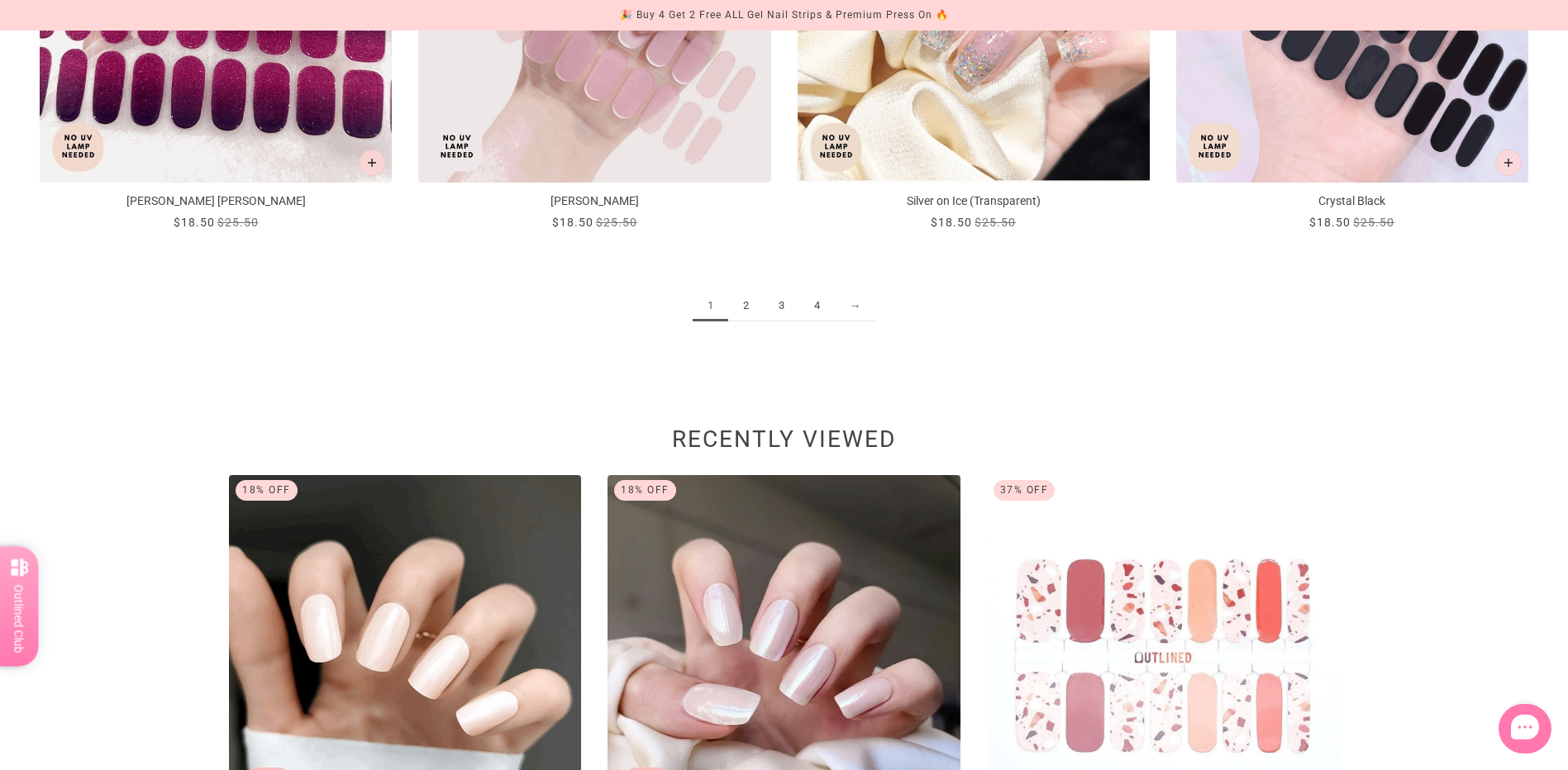
click at [748, 308] on link "2" at bounding box center [745, 306] width 35 height 31
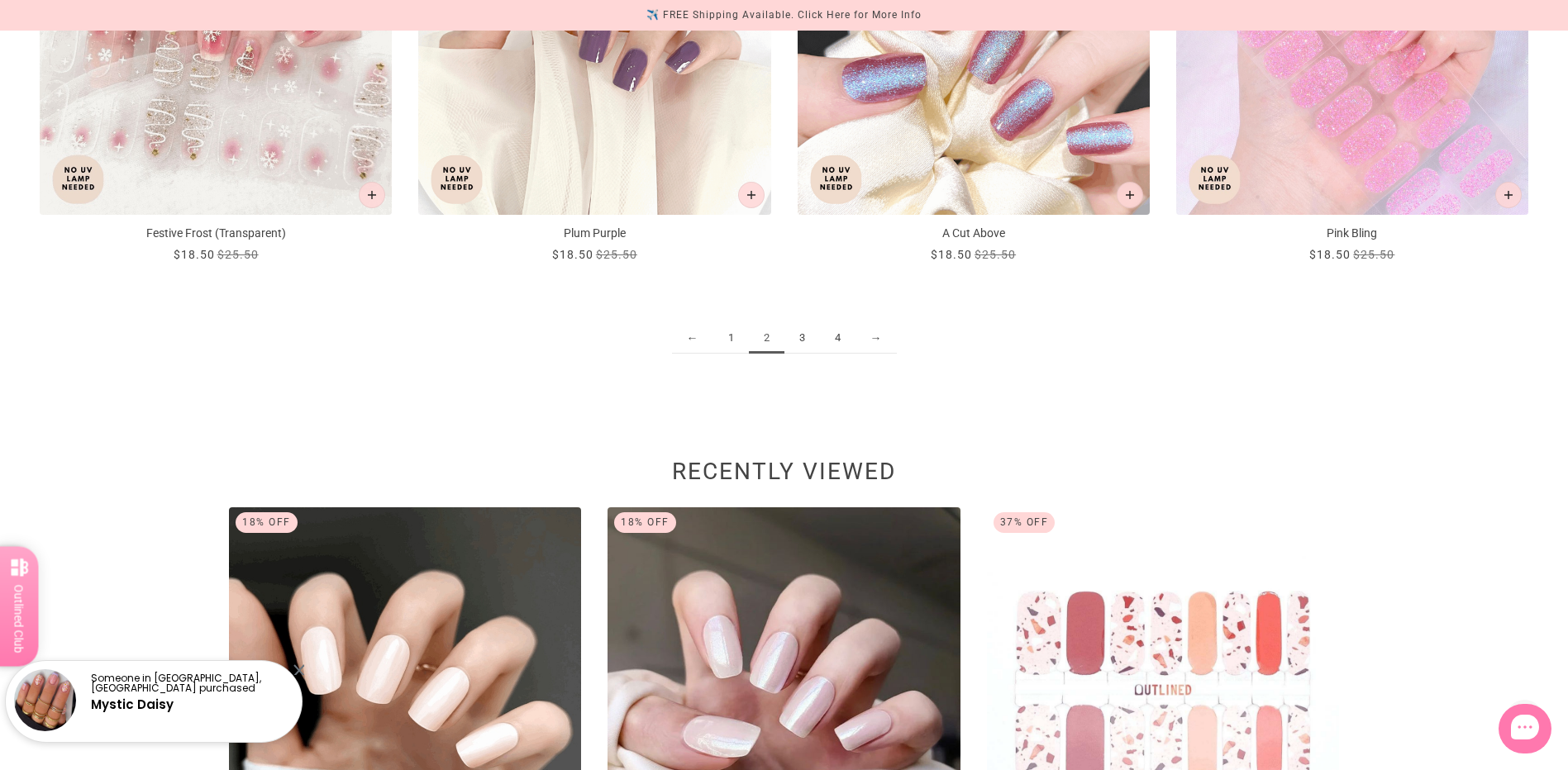
scroll to position [2644, 0]
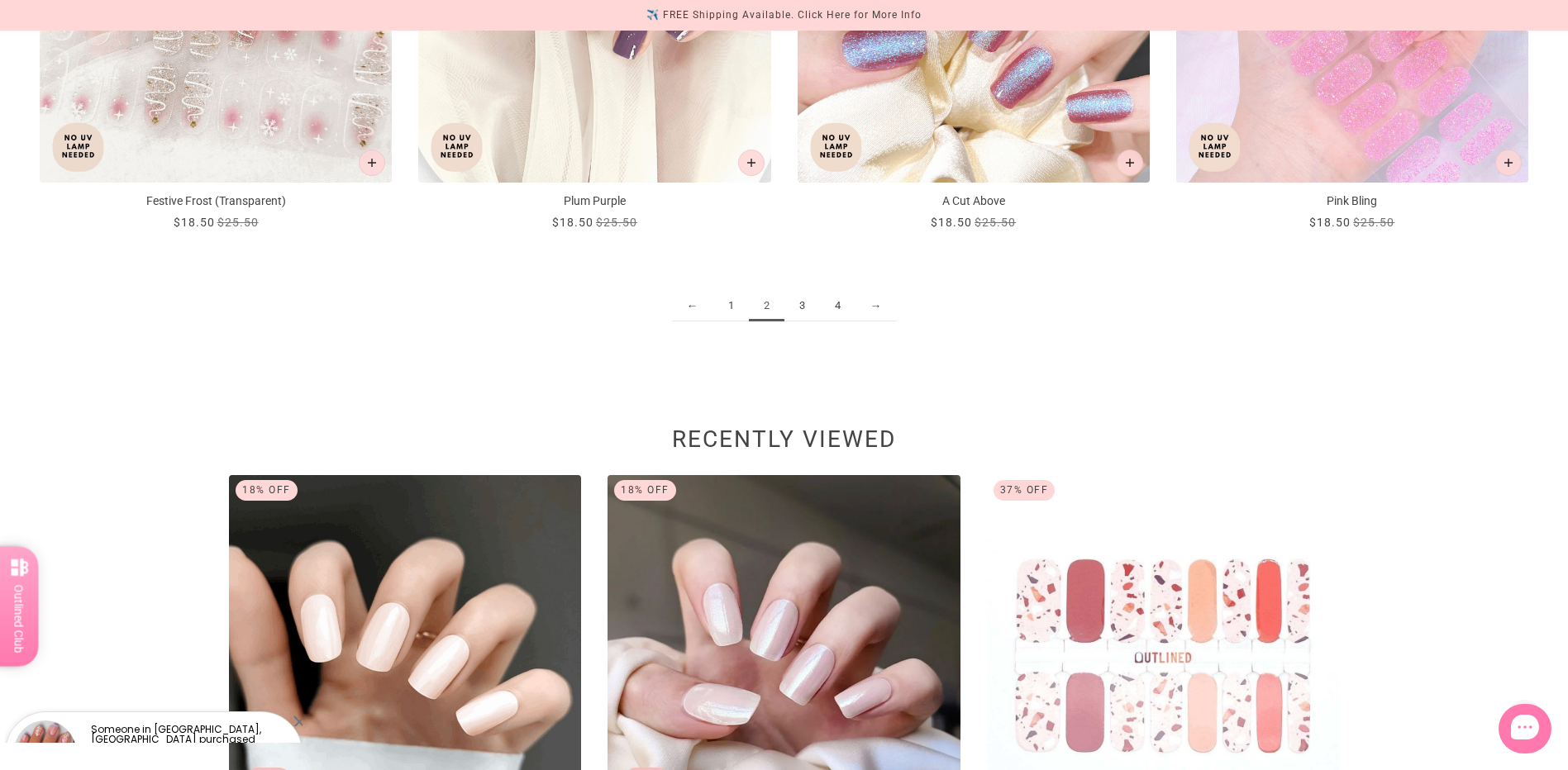
click at [800, 297] on link "3" at bounding box center [802, 306] width 35 height 31
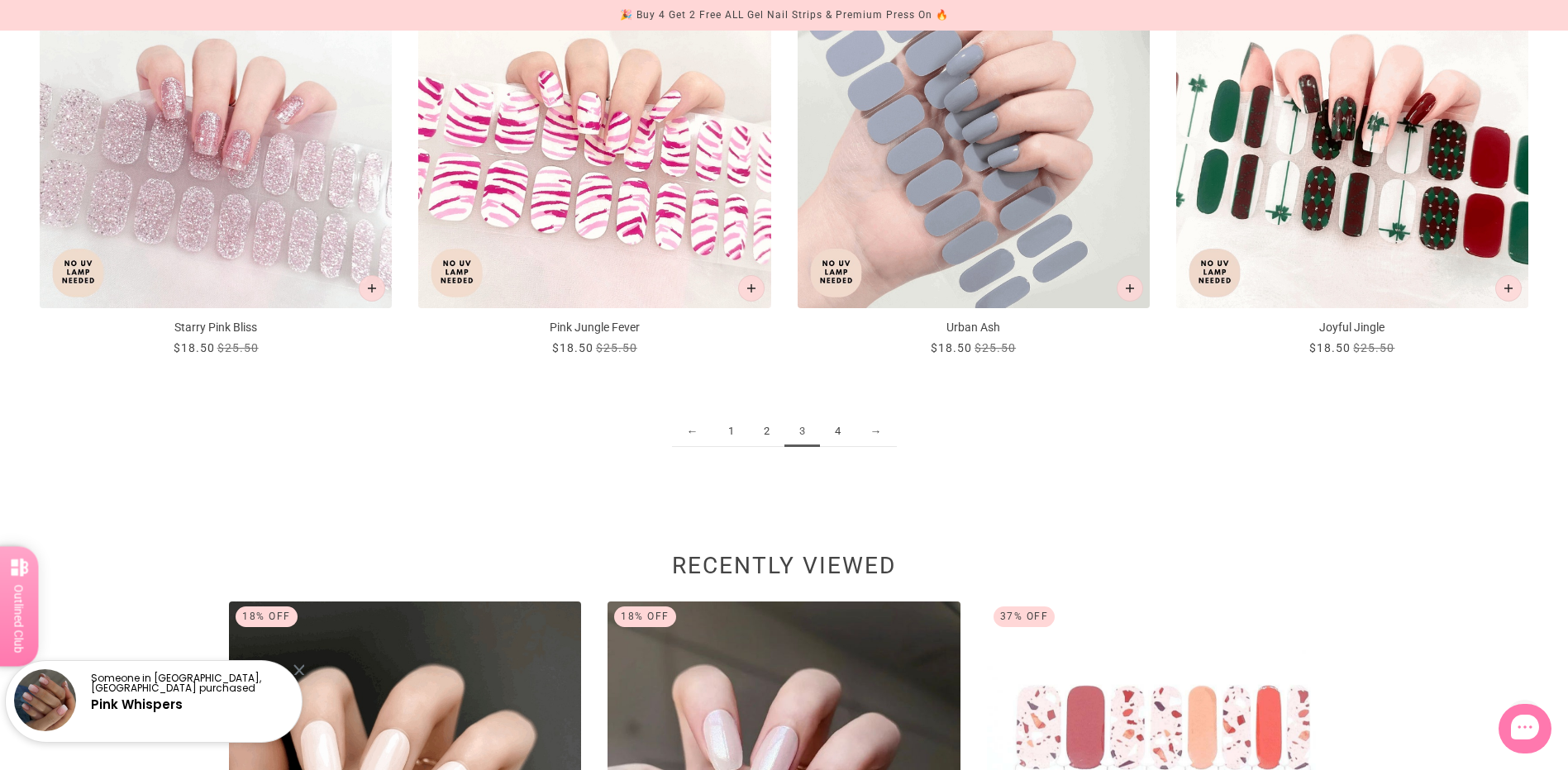
scroll to position [2561, 0]
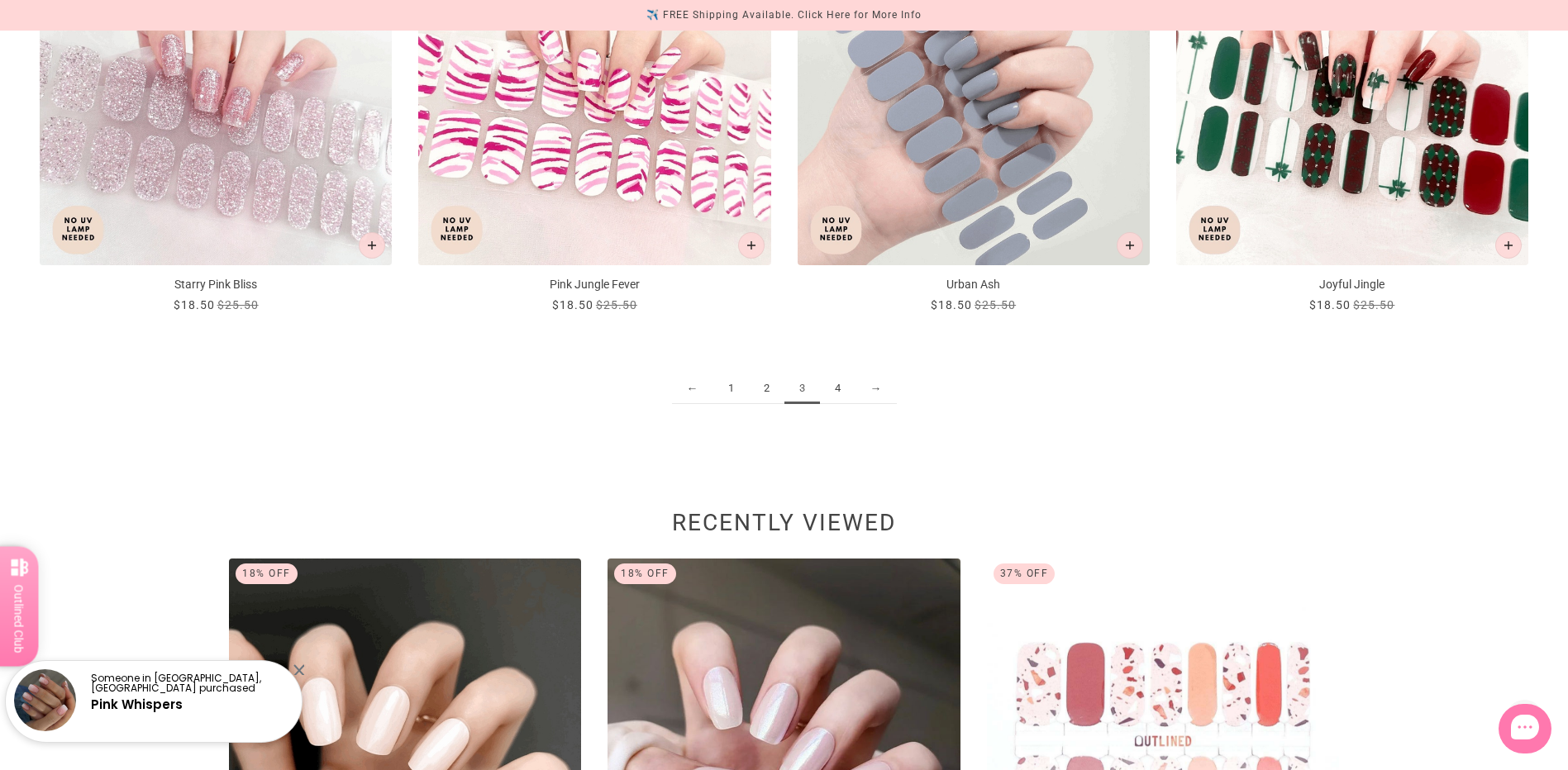
drag, startPoint x: 829, startPoint y: 391, endPoint x: 847, endPoint y: 393, distance: 18.1
click at [829, 391] on link "4" at bounding box center [837, 388] width 35 height 31
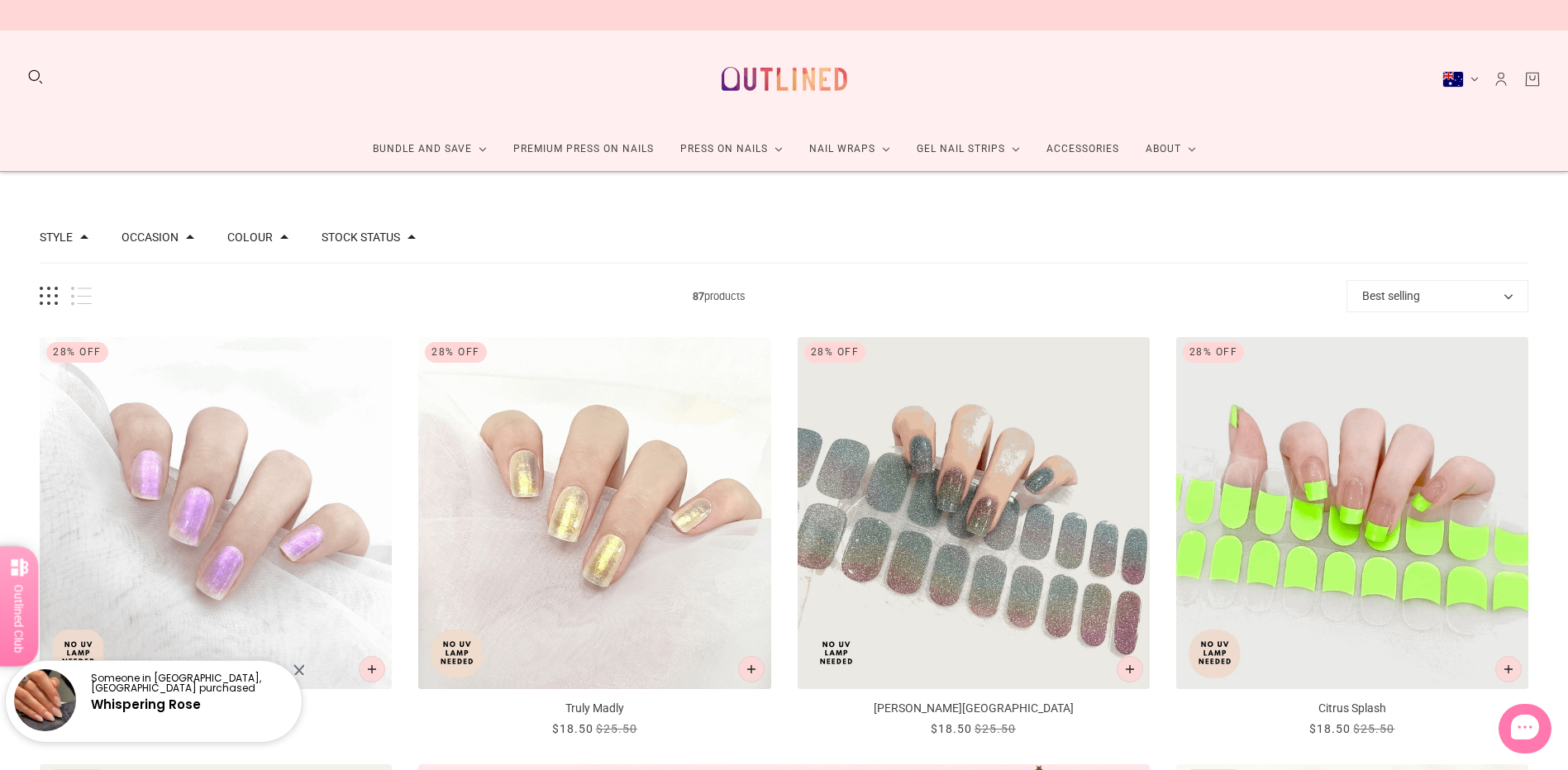
click at [791, 76] on img at bounding box center [784, 79] width 145 height 71
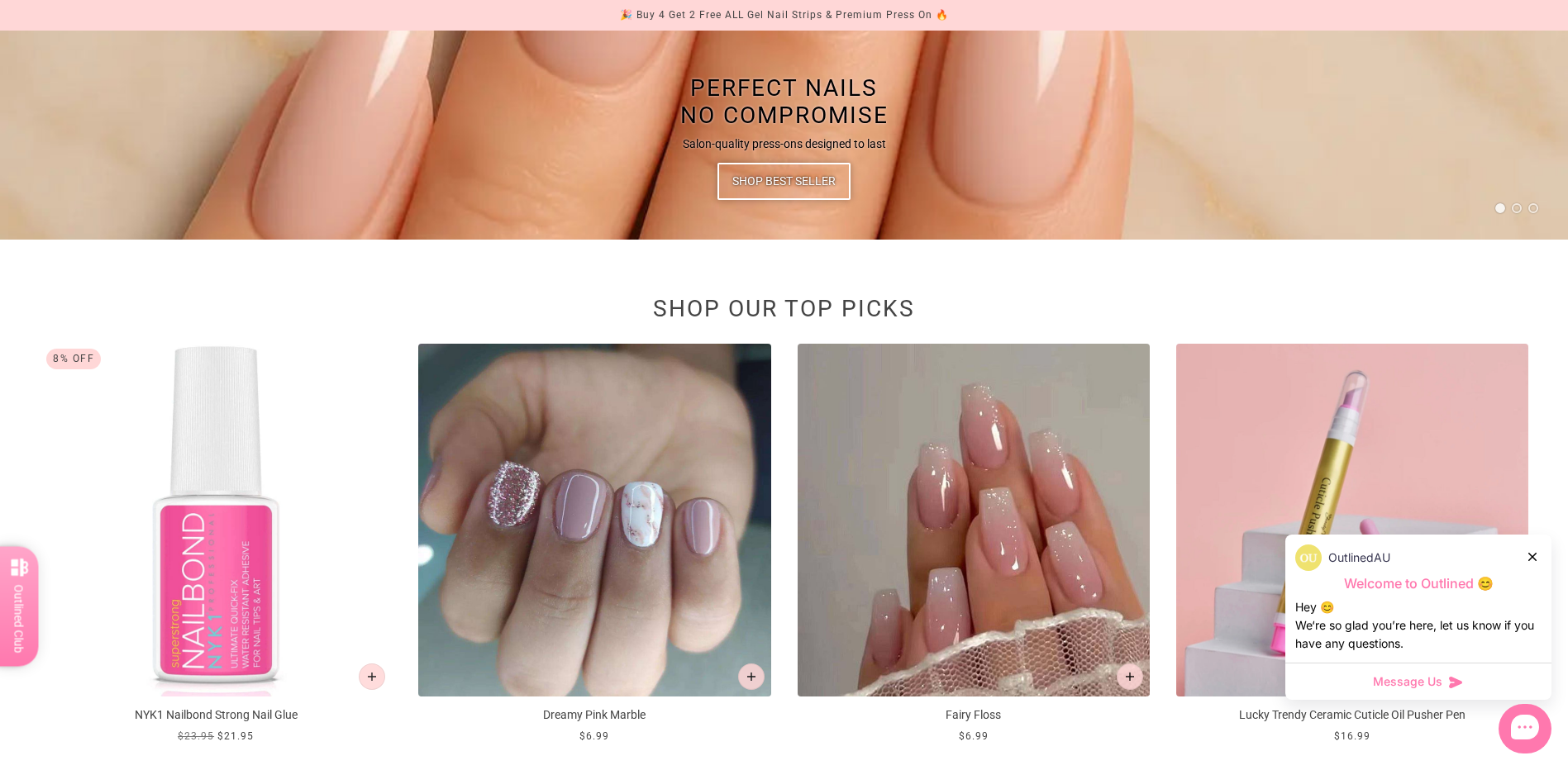
scroll to position [413, 0]
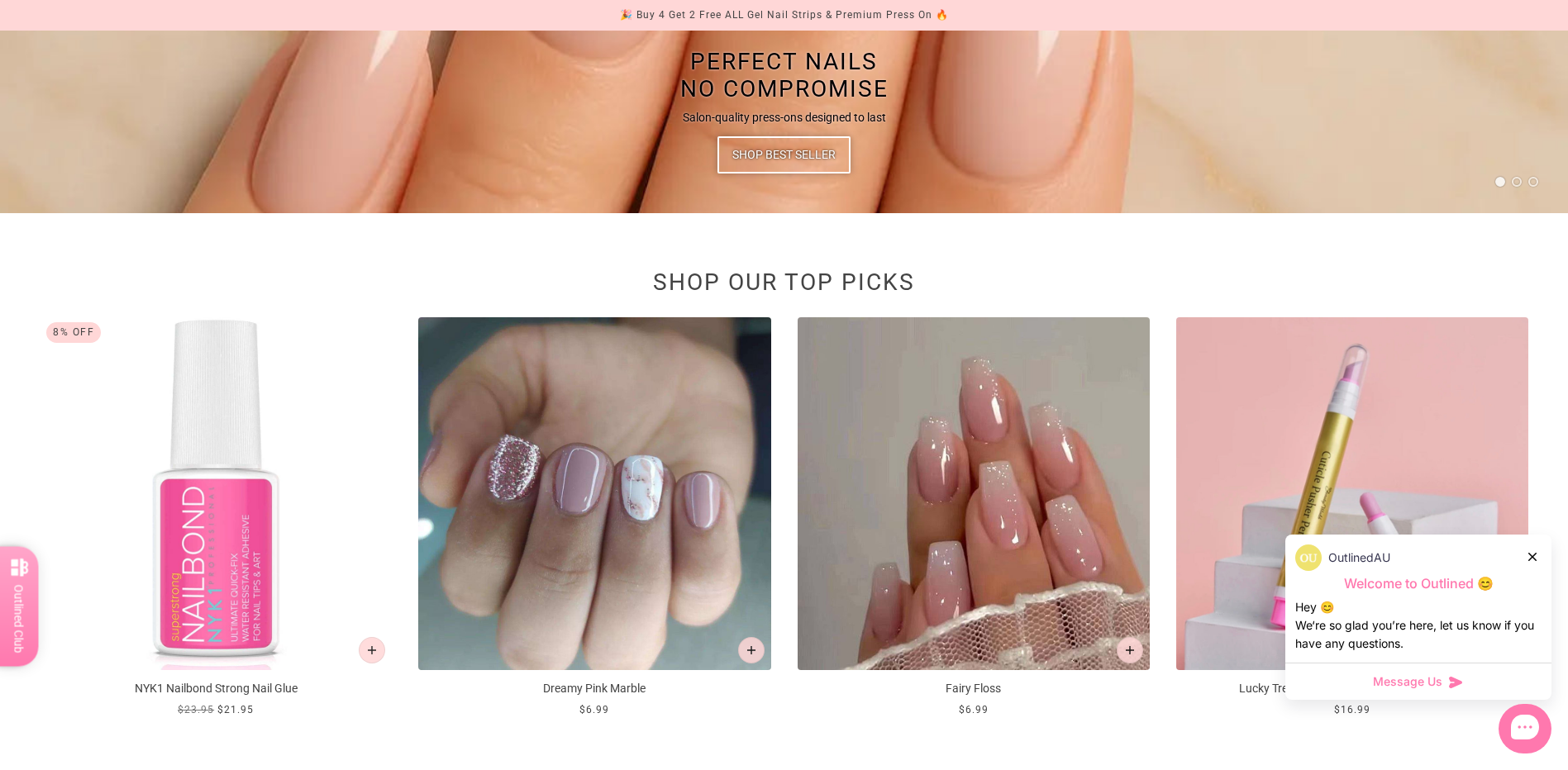
click at [1538, 557] on div "OutlinedAU" at bounding box center [1418, 558] width 246 height 27
click at [1531, 556] on icon at bounding box center [1532, 556] width 9 height 9
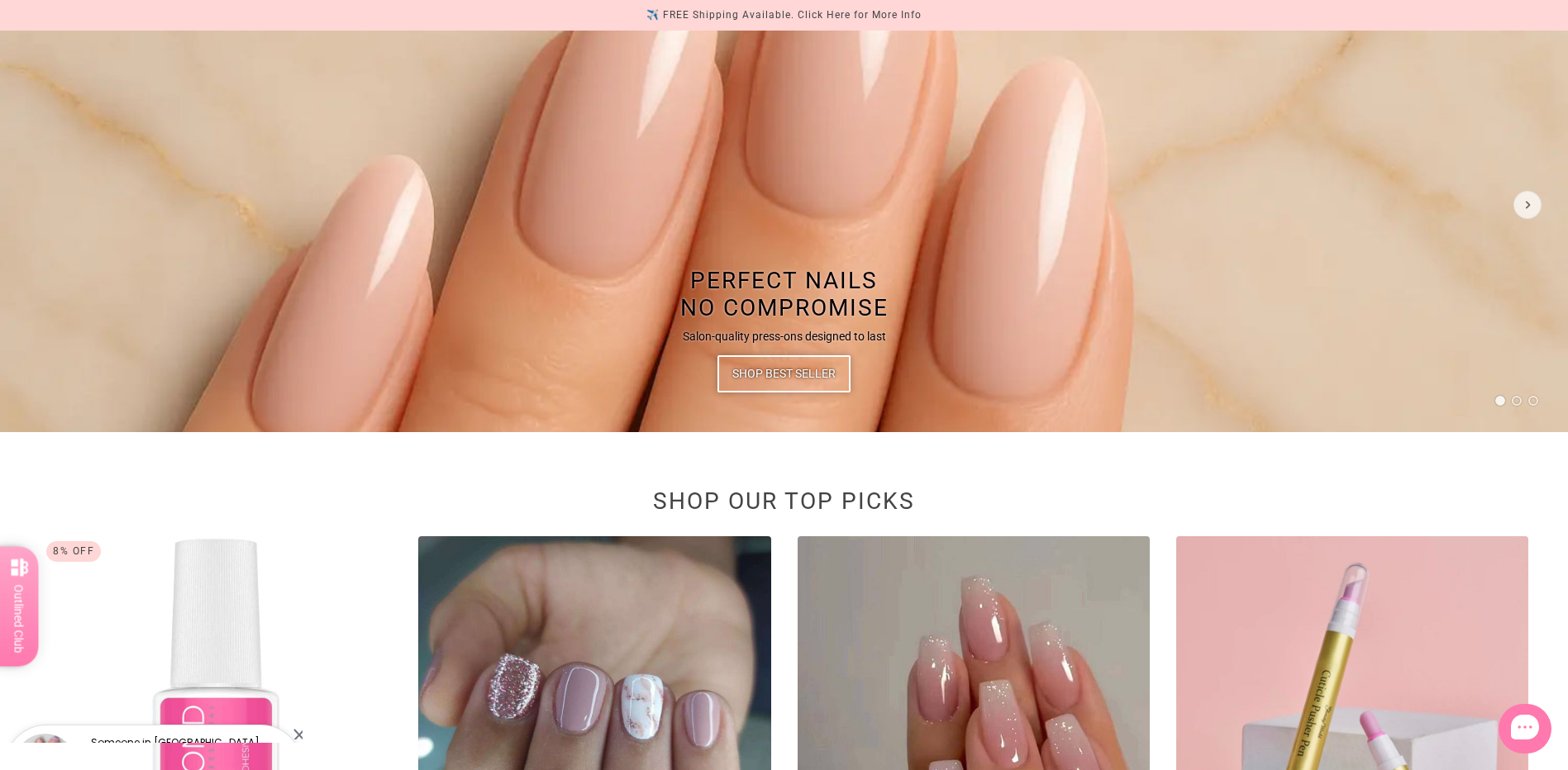
scroll to position [0, 0]
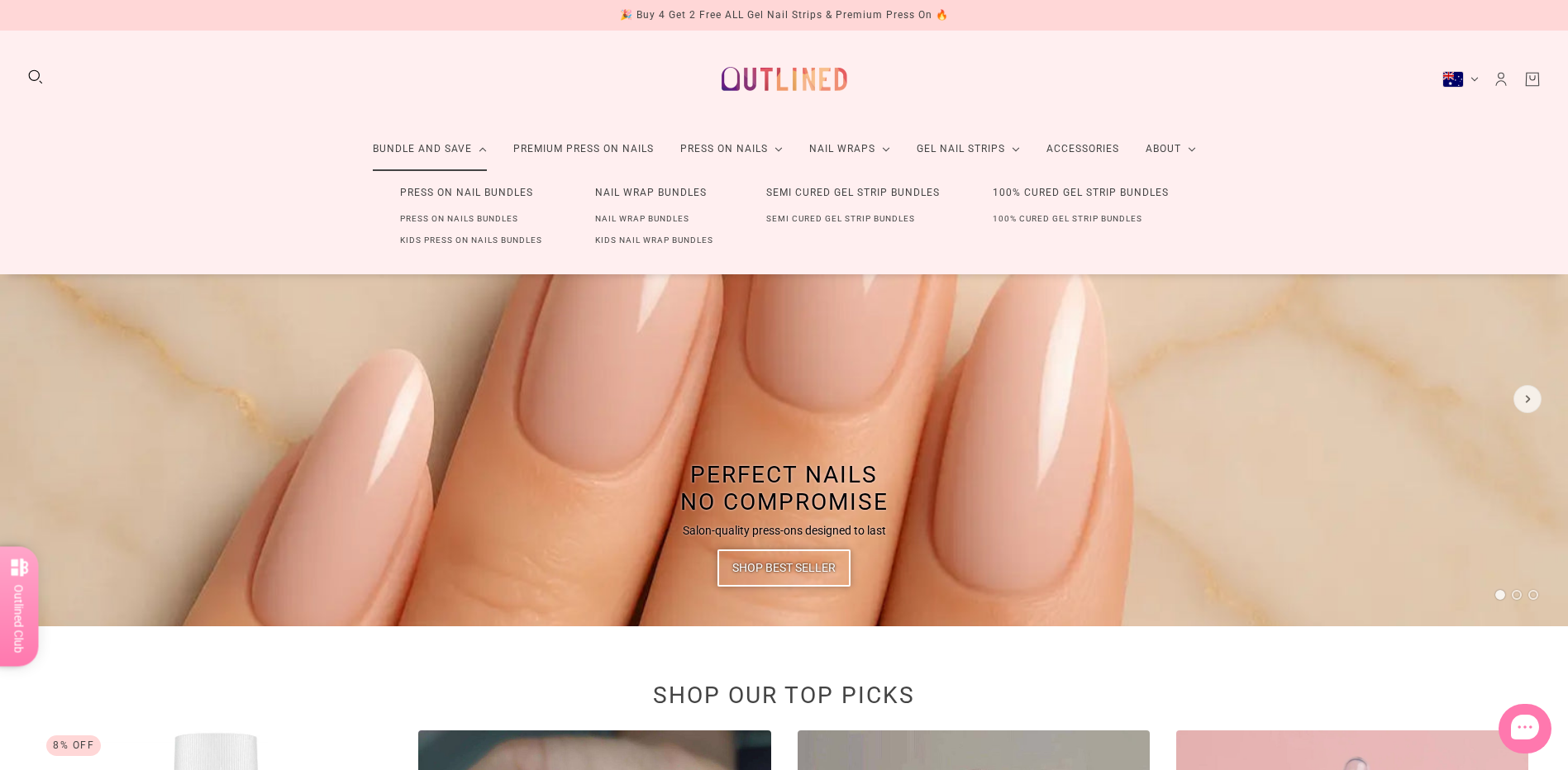
click at [650, 194] on link "Nail Wrap Bundles" at bounding box center [651, 193] width 164 height 31
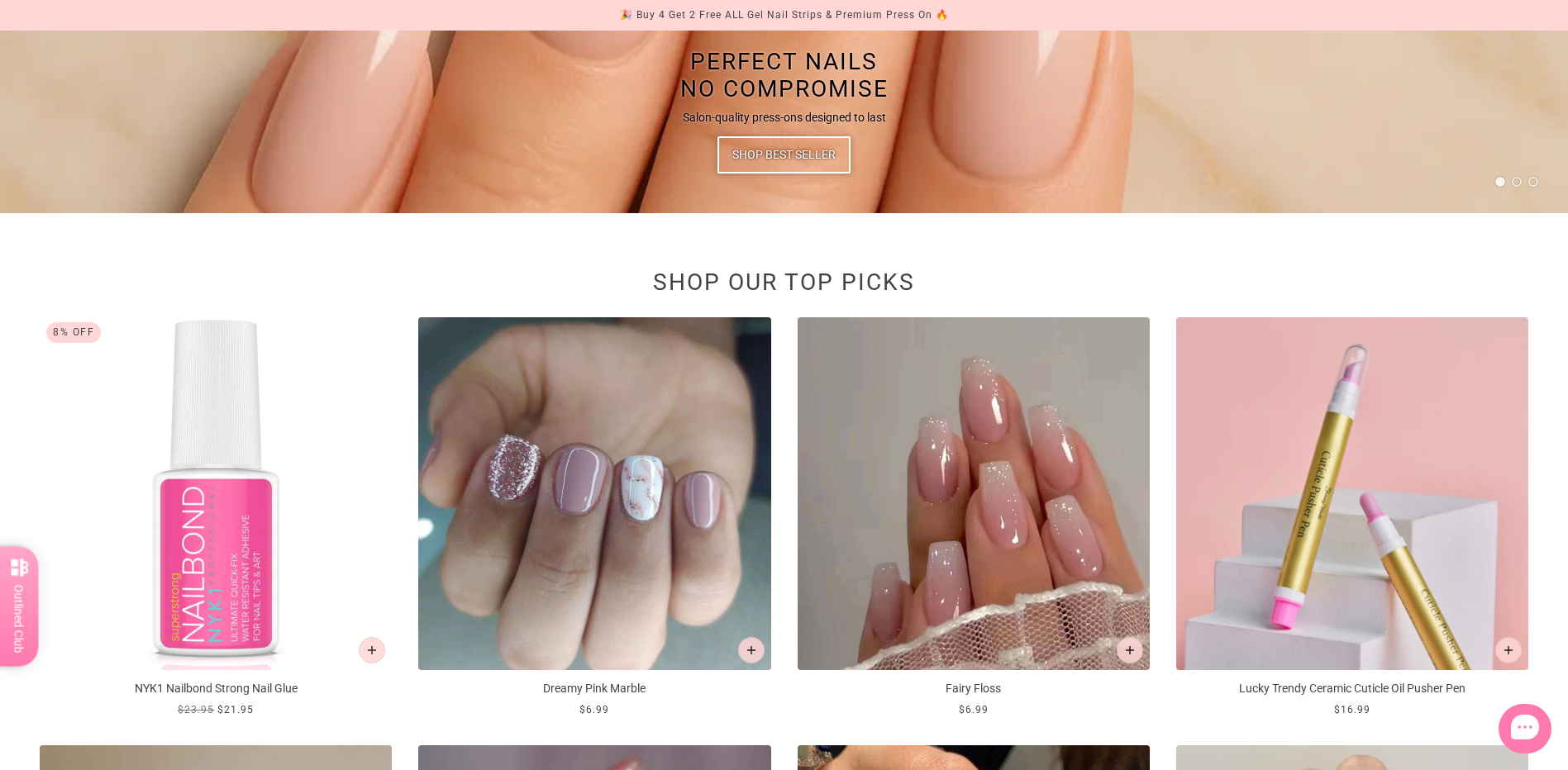
scroll to position [83, 0]
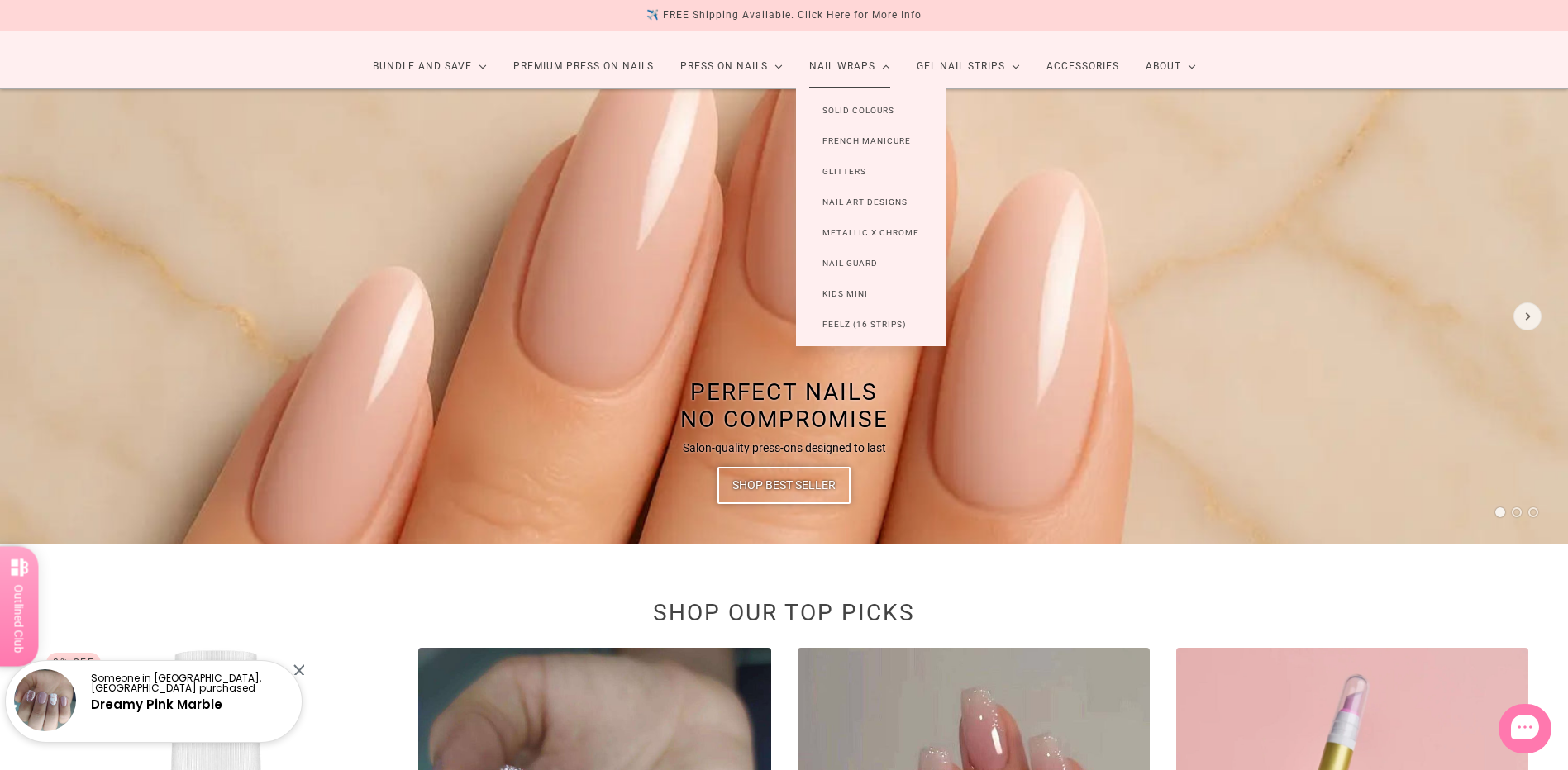
click at [825, 62] on link "Nail Wraps" at bounding box center [849, 67] width 108 height 44
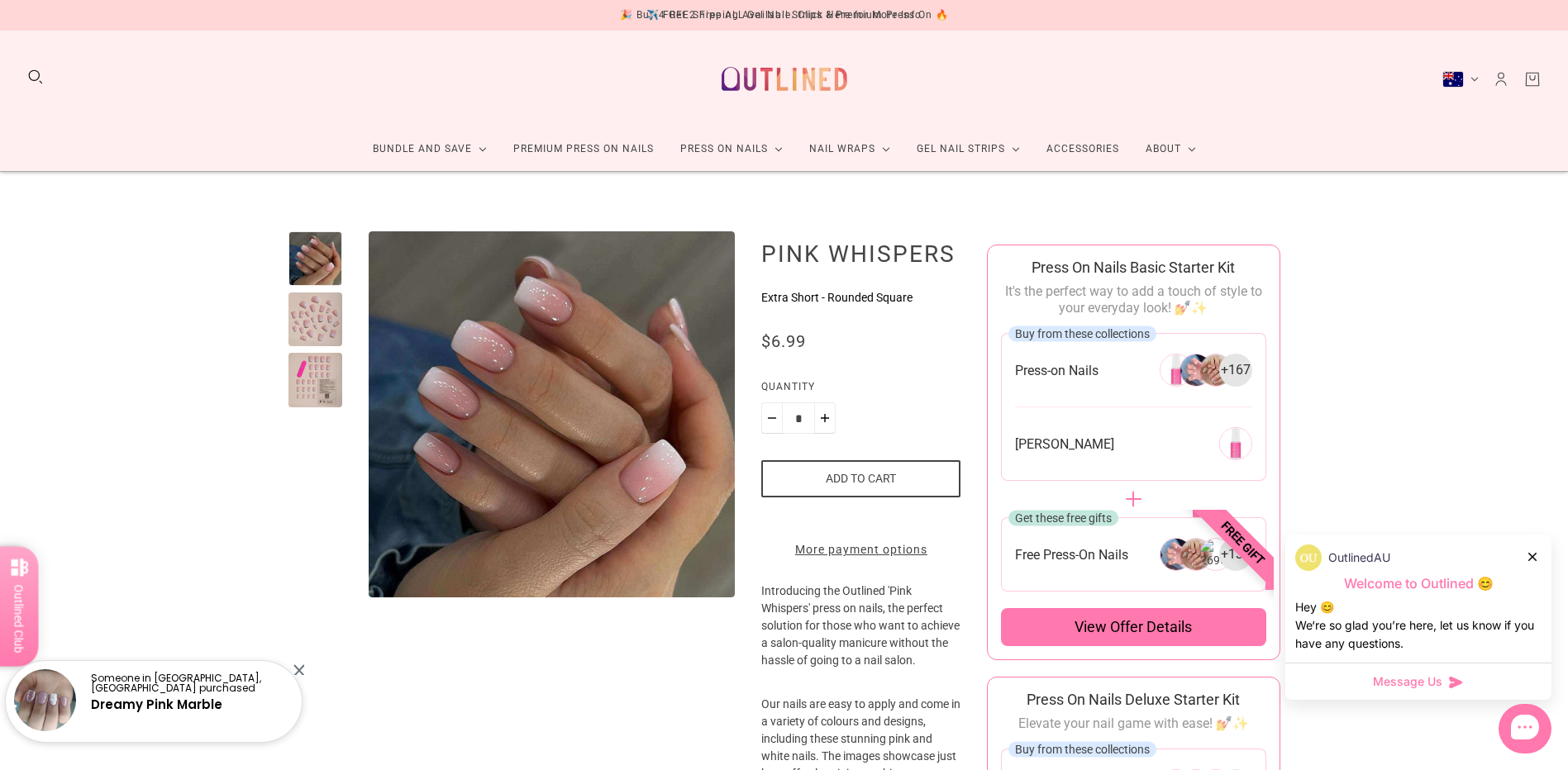
click at [318, 319] on div at bounding box center [315, 320] width 54 height 54
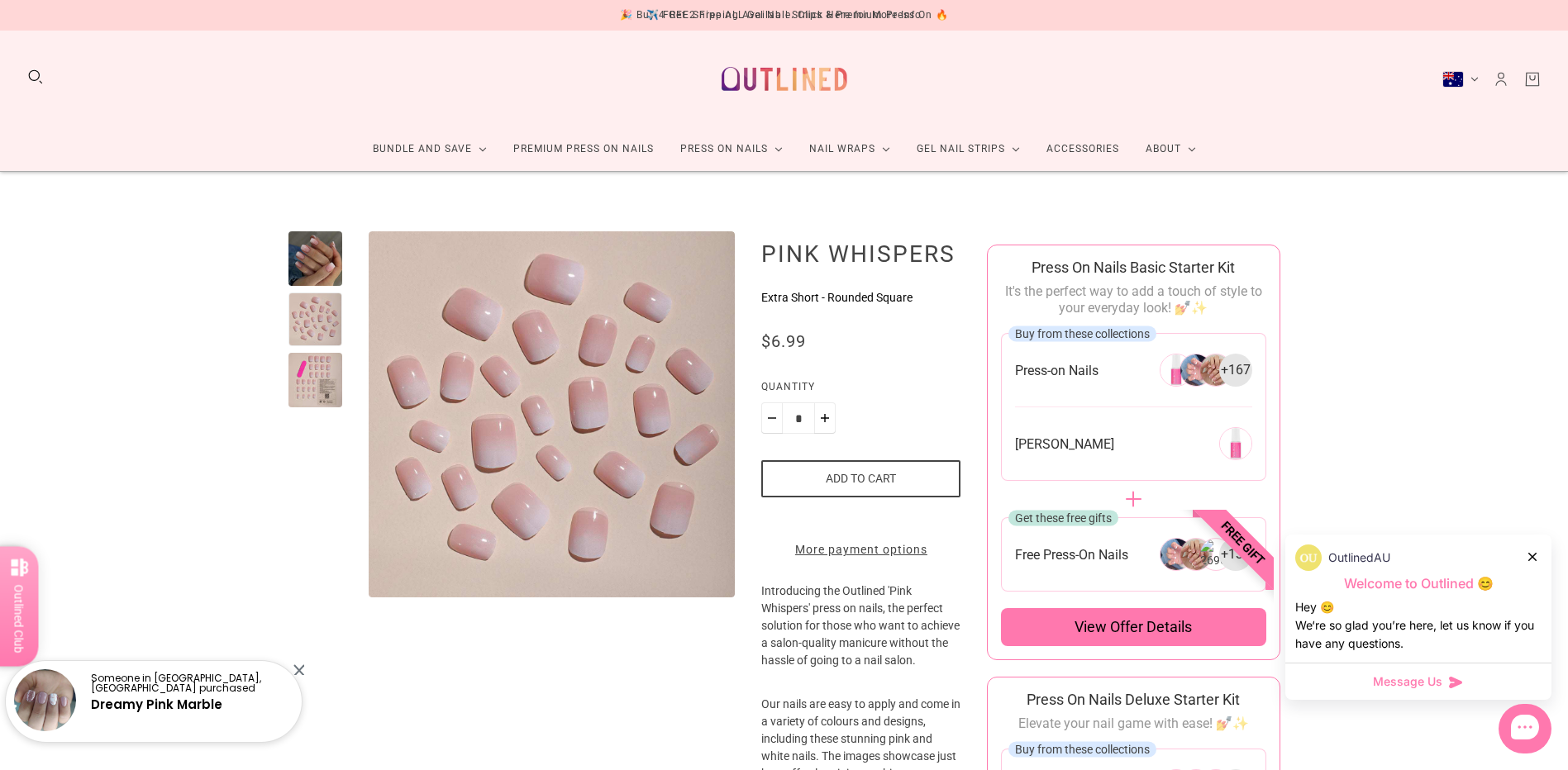
click at [317, 369] on div at bounding box center [315, 380] width 54 height 54
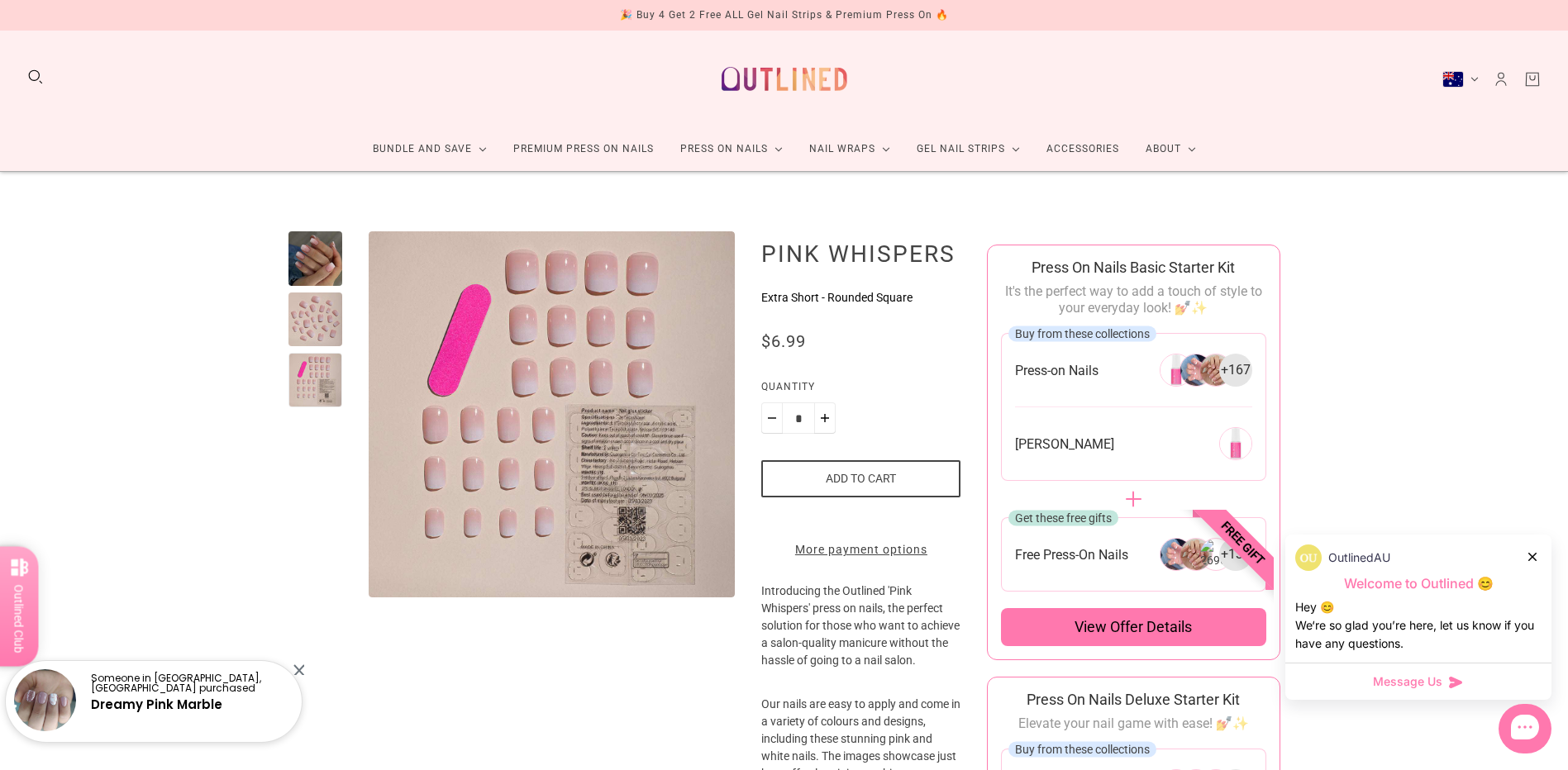
click at [321, 317] on div at bounding box center [315, 320] width 54 height 54
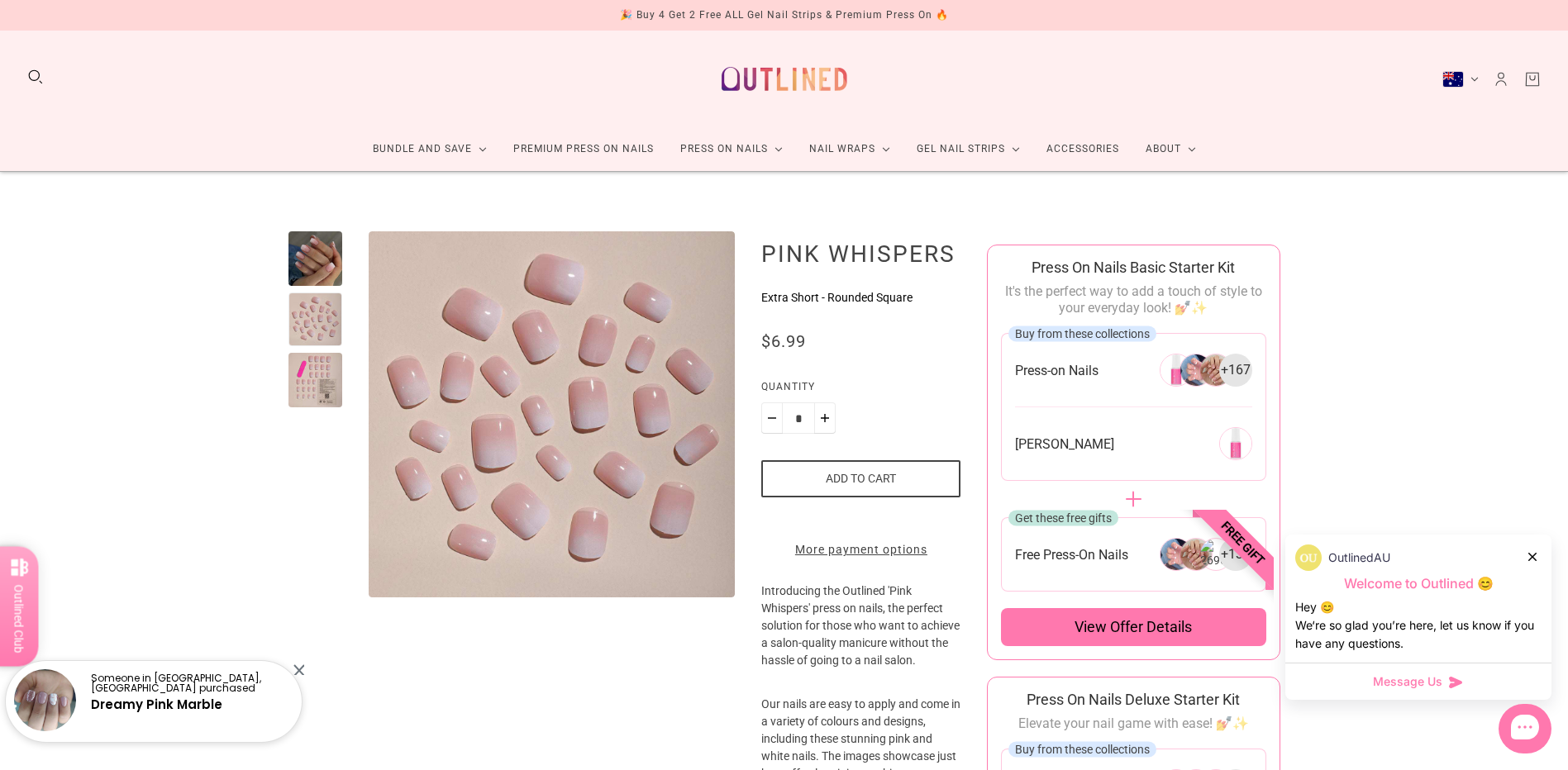
click at [321, 260] on div at bounding box center [315, 258] width 54 height 54
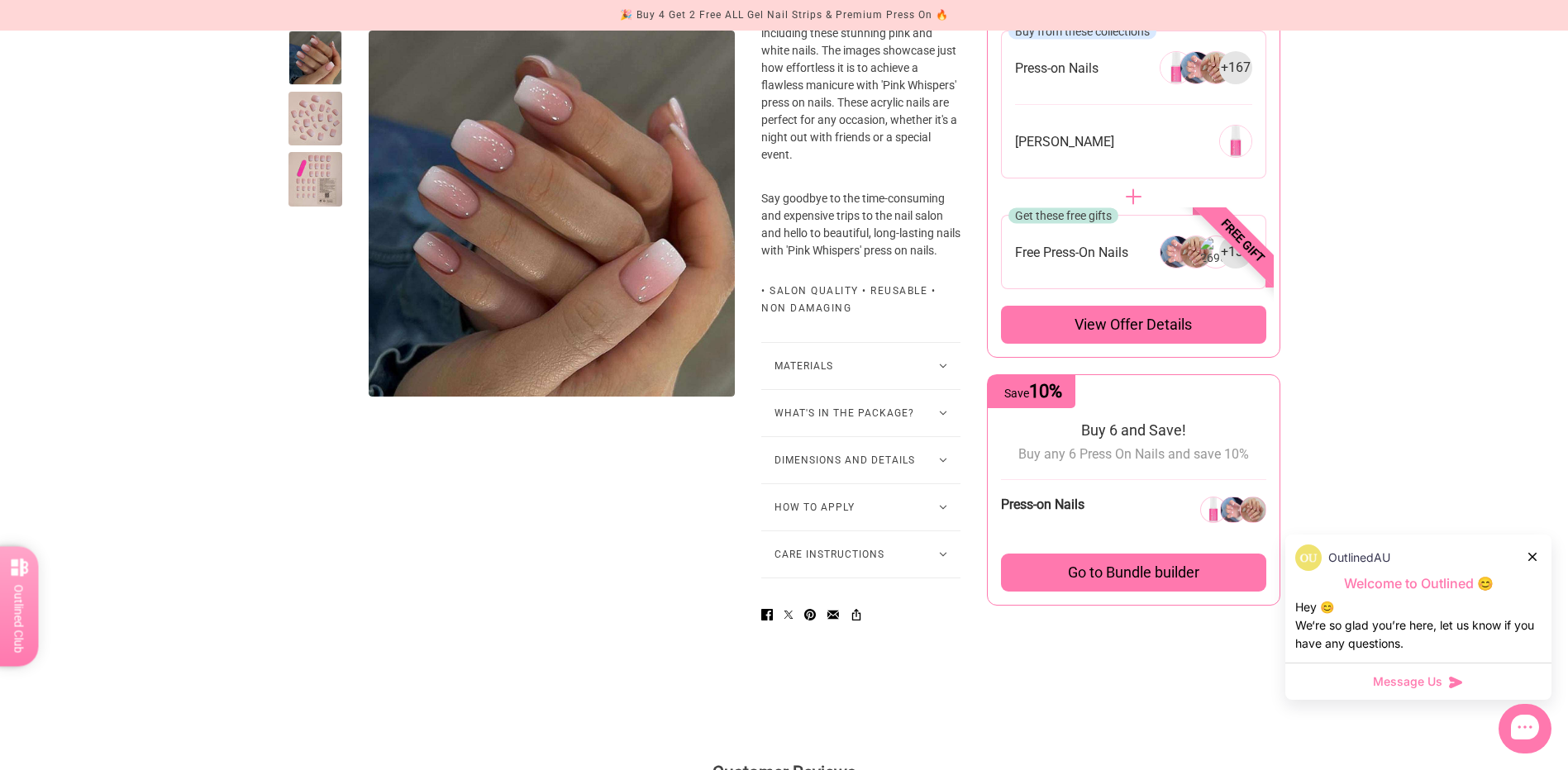
scroll to position [743, 0]
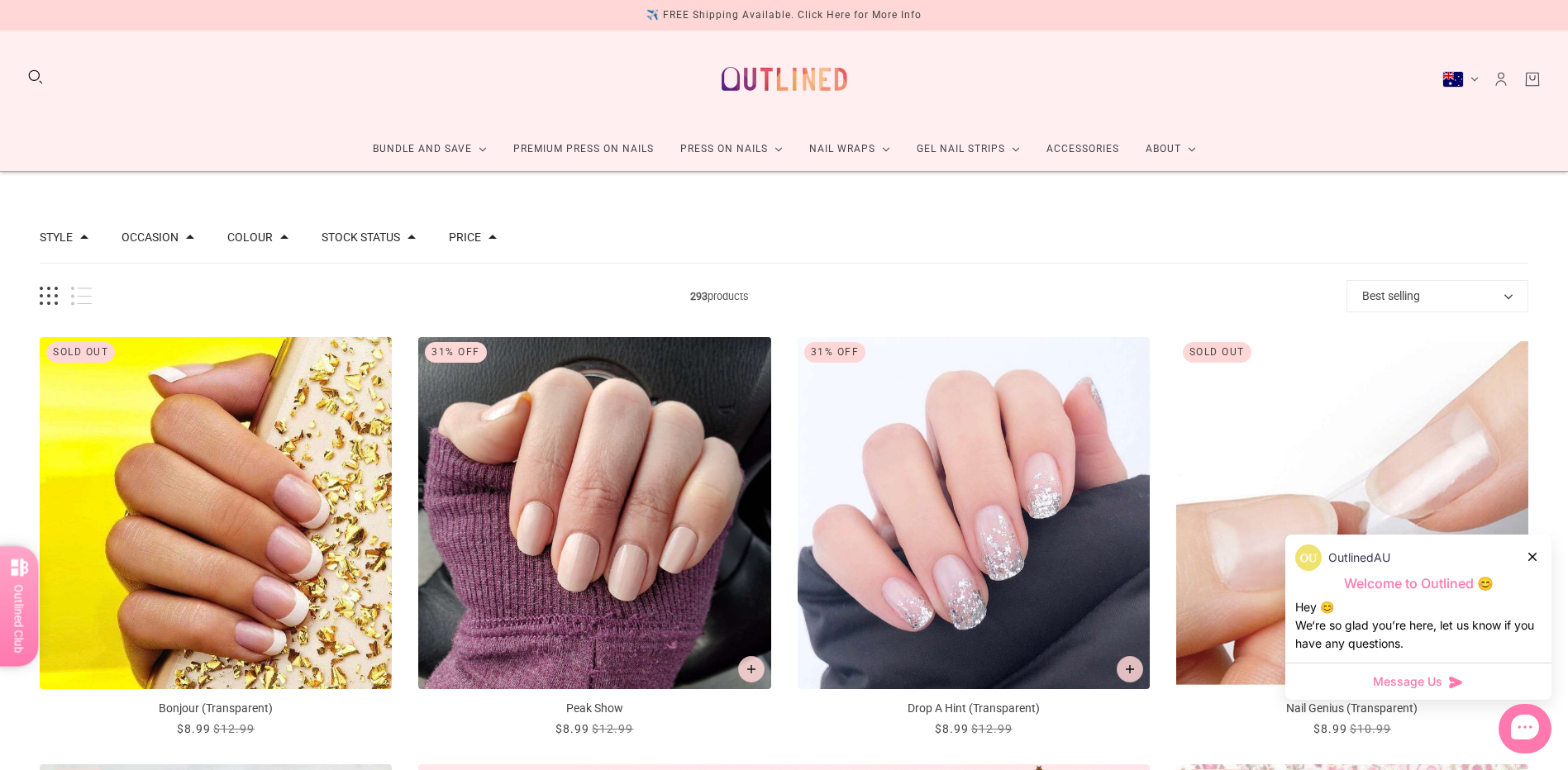
click at [1534, 554] on icon at bounding box center [1532, 556] width 9 height 9
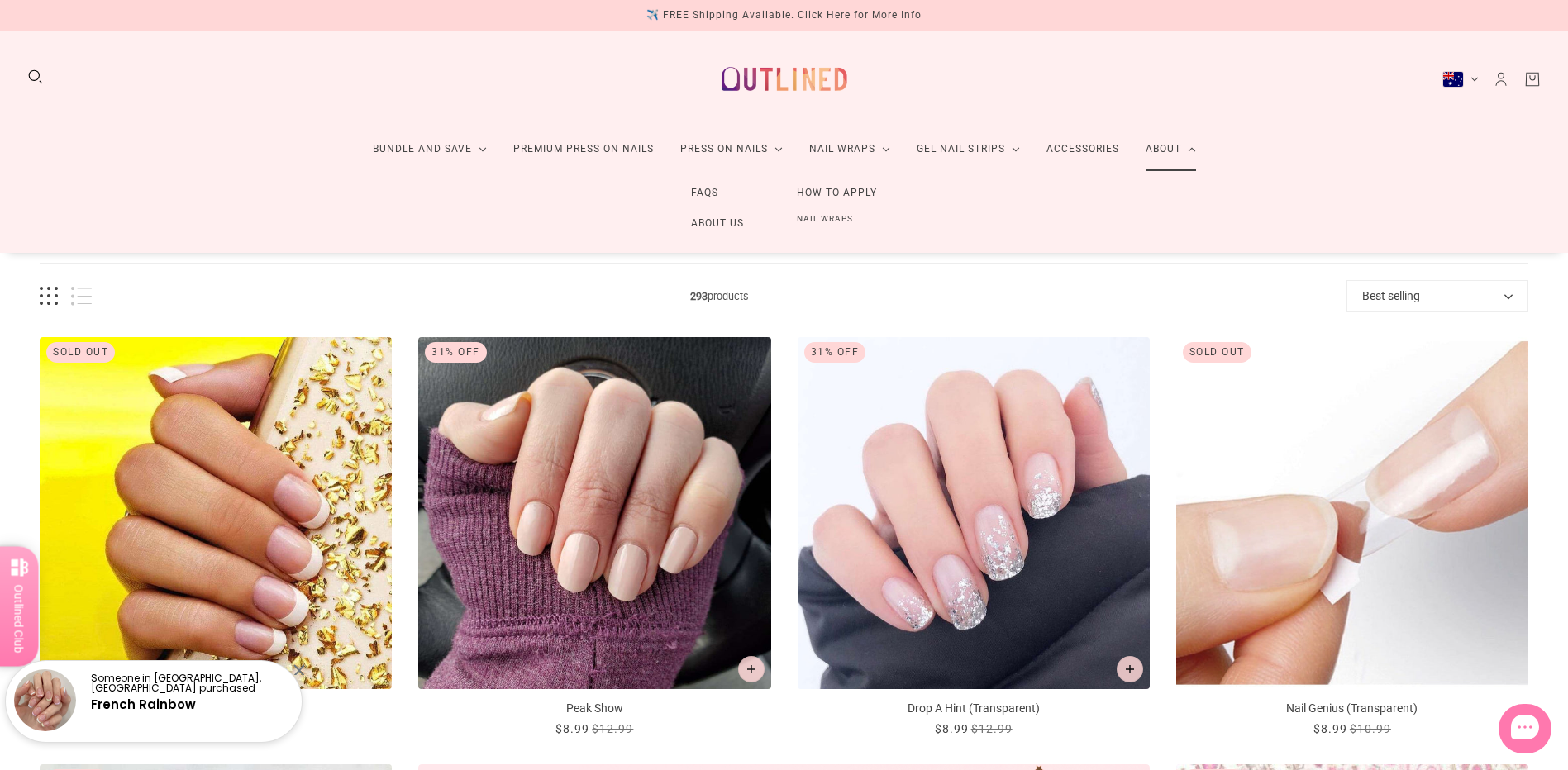
click at [1156, 153] on link "About" at bounding box center [1170, 149] width 77 height 44
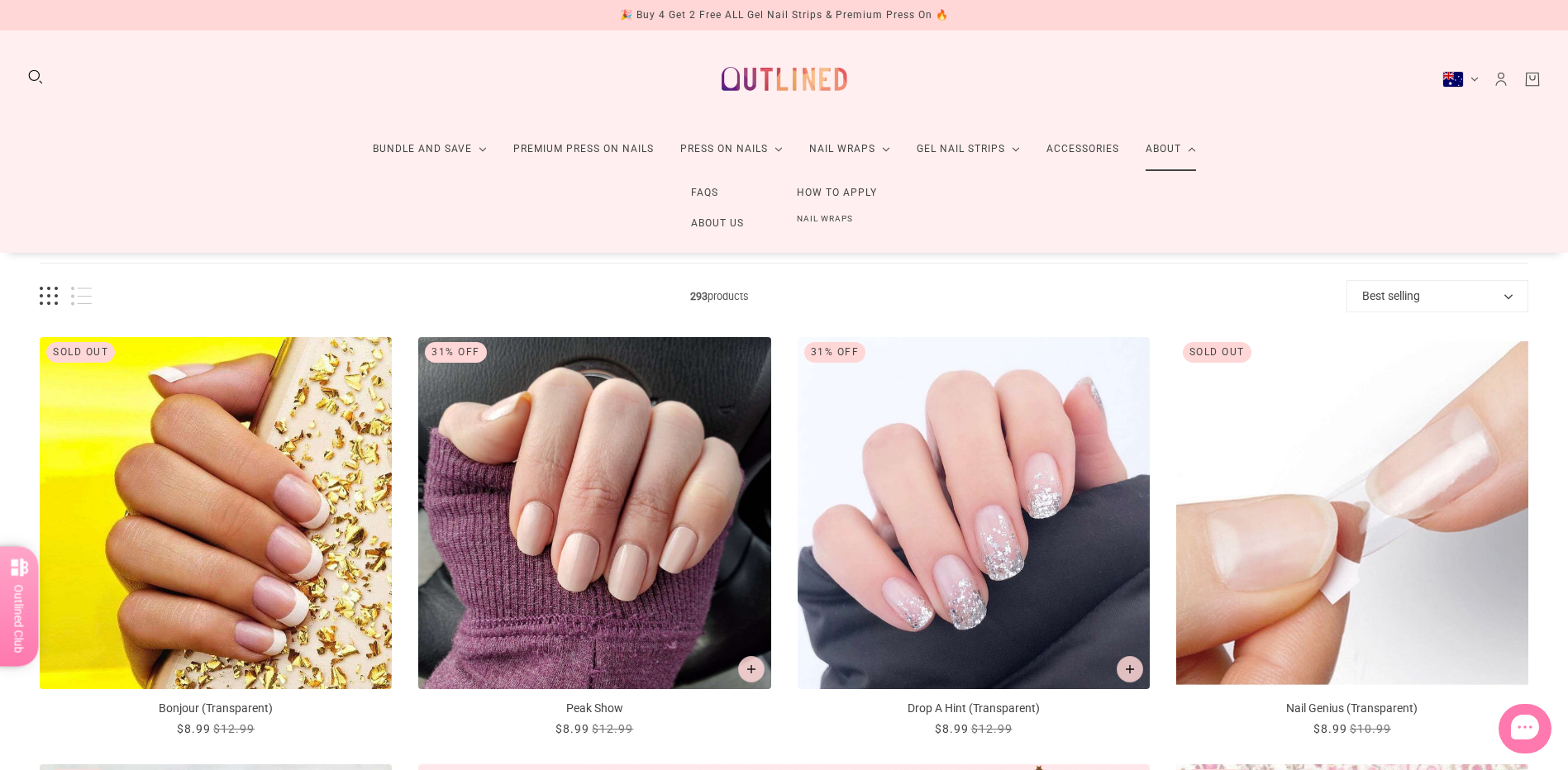
click at [717, 225] on link "About Us" at bounding box center [717, 223] width 106 height 31
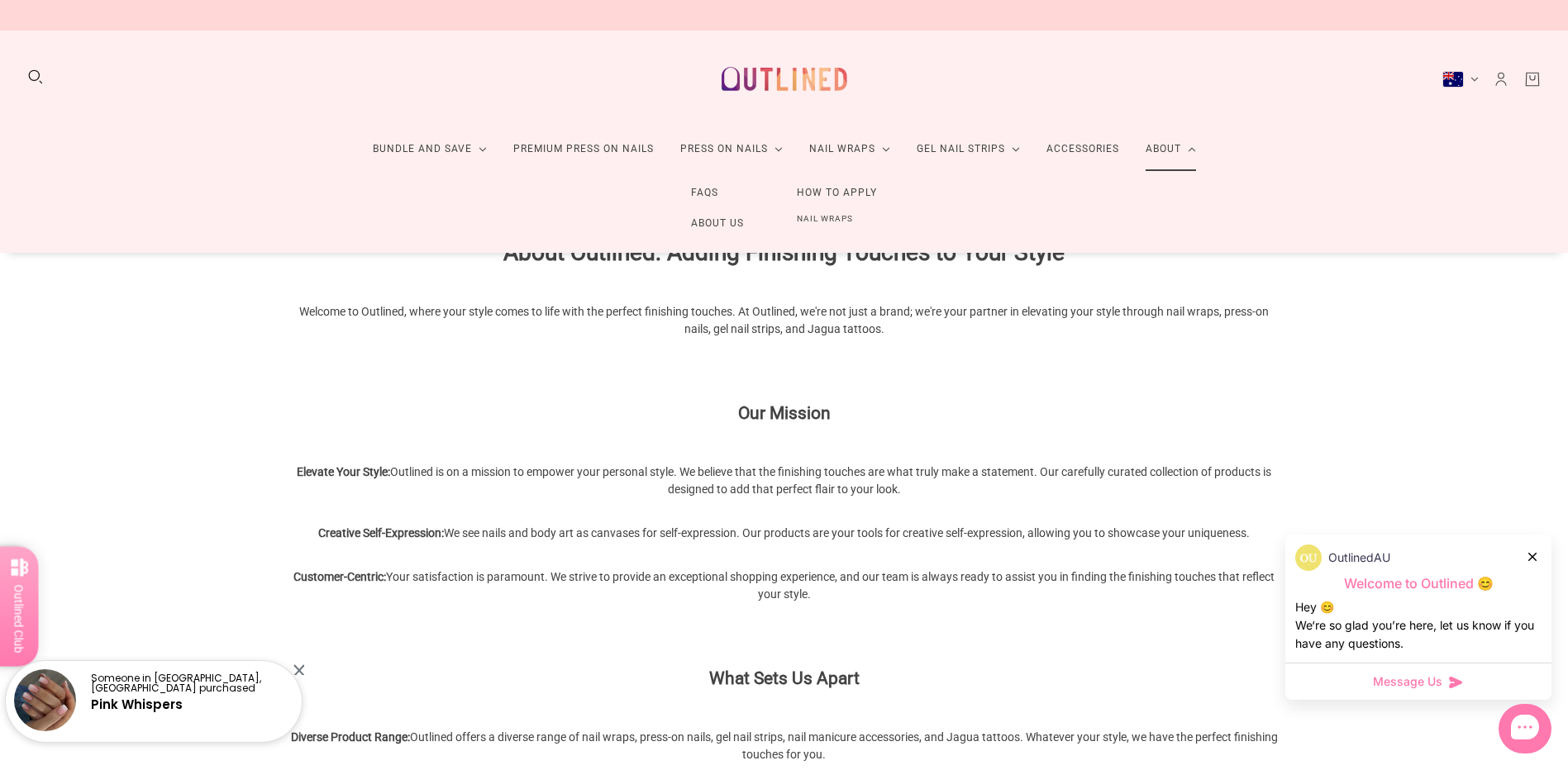
drag, startPoint x: 708, startPoint y: 192, endPoint x: 722, endPoint y: 203, distance: 17.8
click at [708, 192] on link "FAQs" at bounding box center [704, 193] width 80 height 31
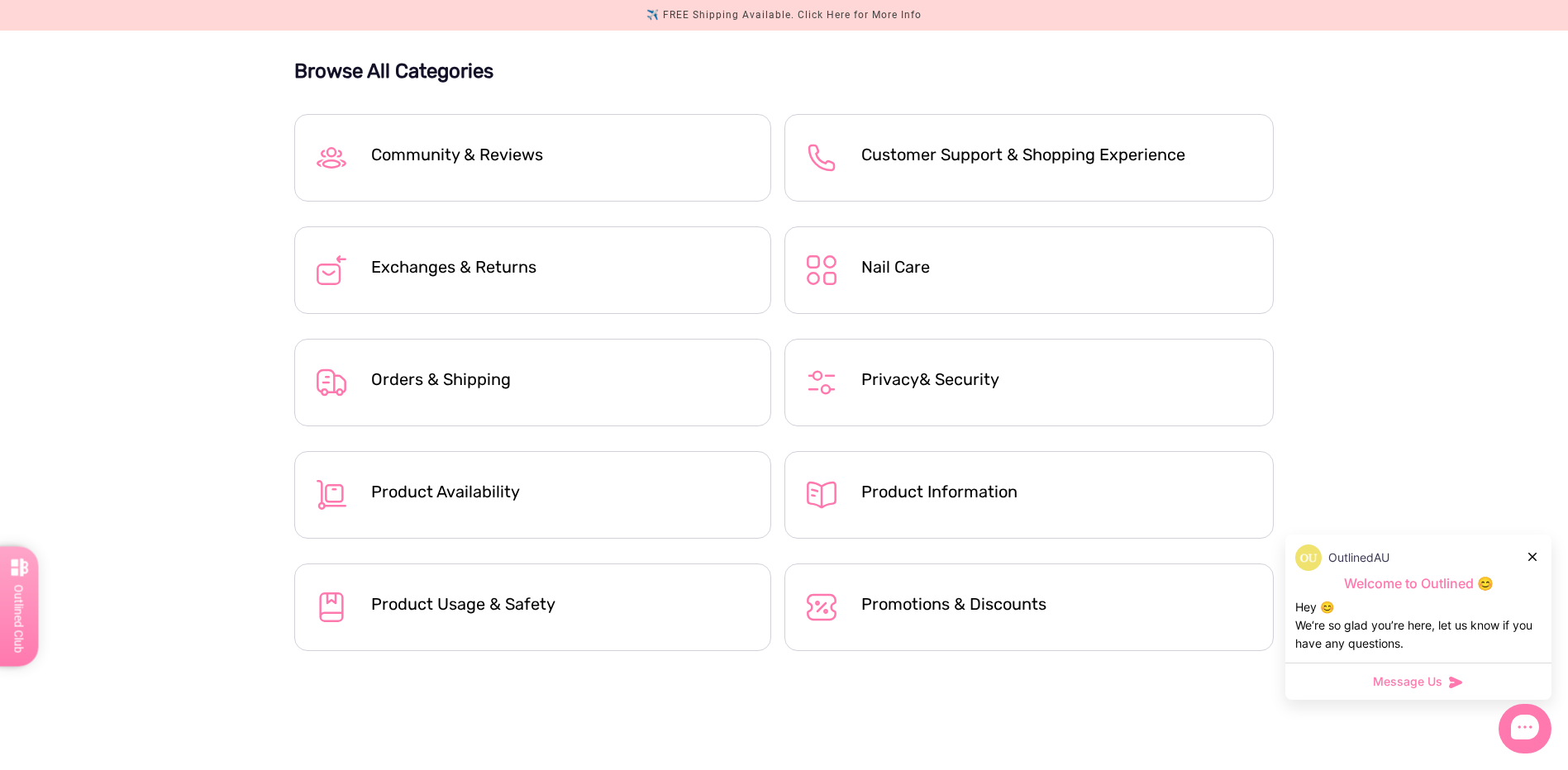
scroll to position [413, 0]
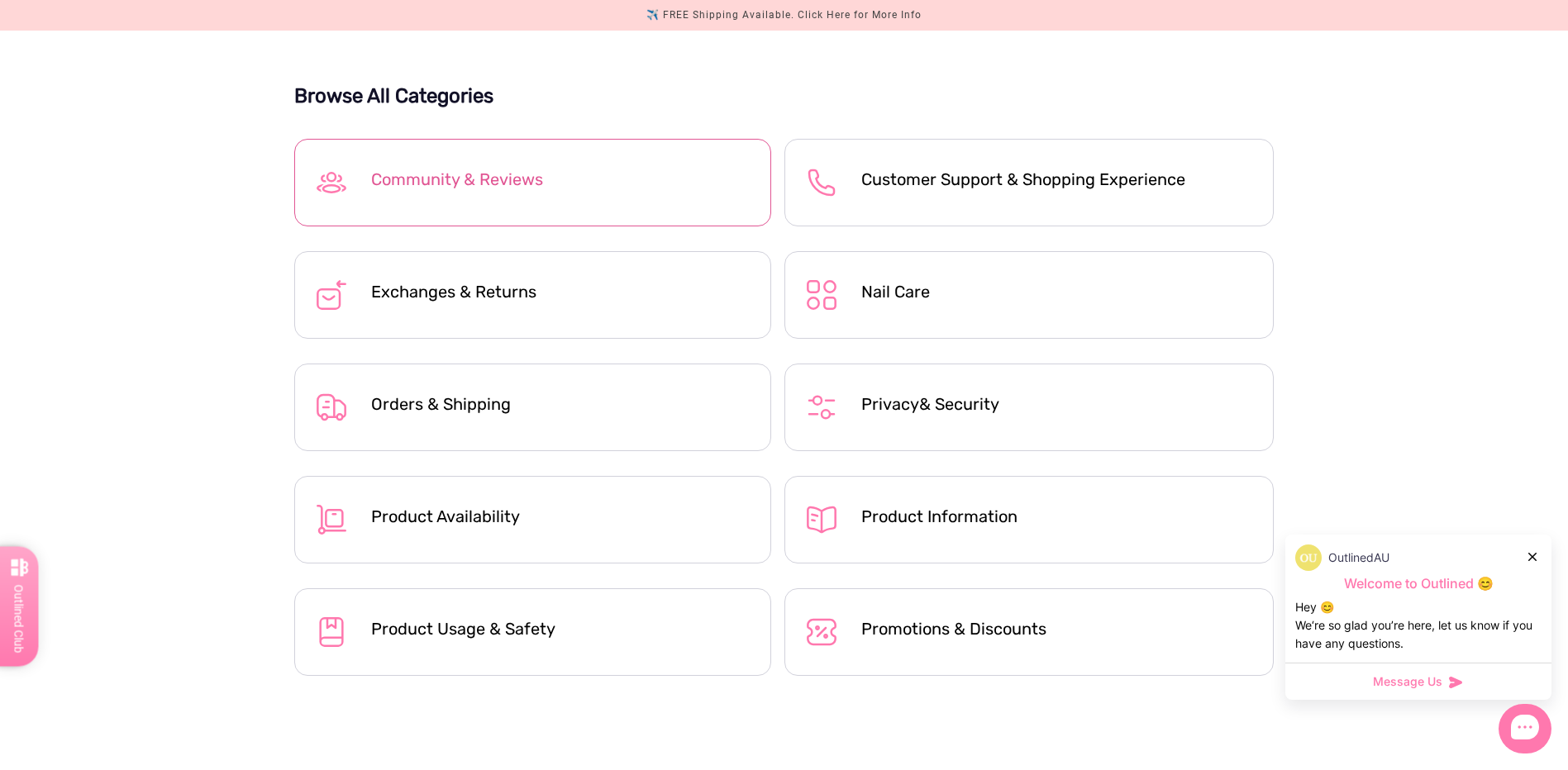
click at [686, 206] on div "Community & Reviews" at bounding box center [533, 182] width 477 height 88
